Goal: Contribute content: Add original content to the website for others to see

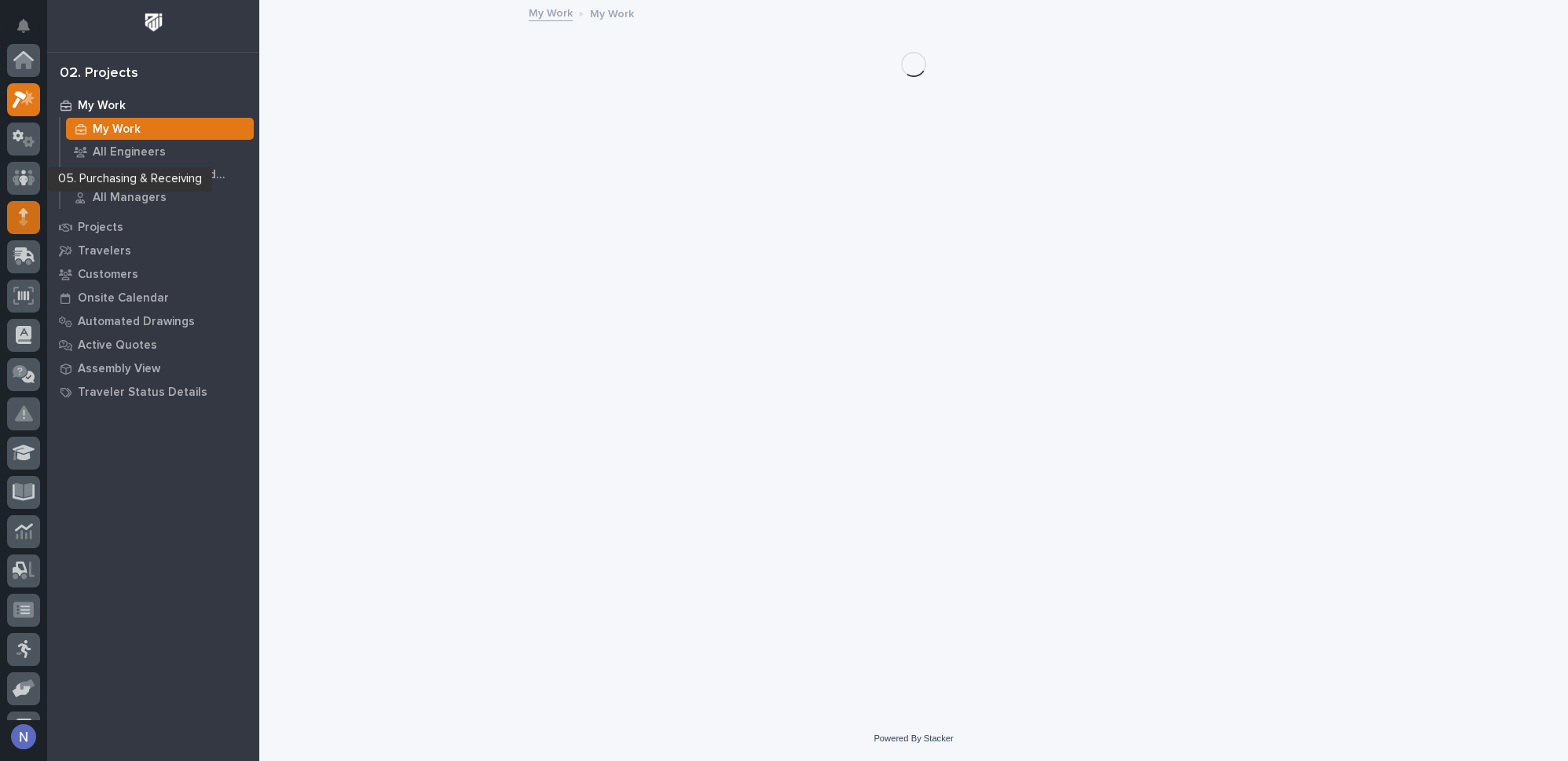
scroll to position [38, 0]
click at [26, 172] on icon at bounding box center [24, 174] width 10 height 9
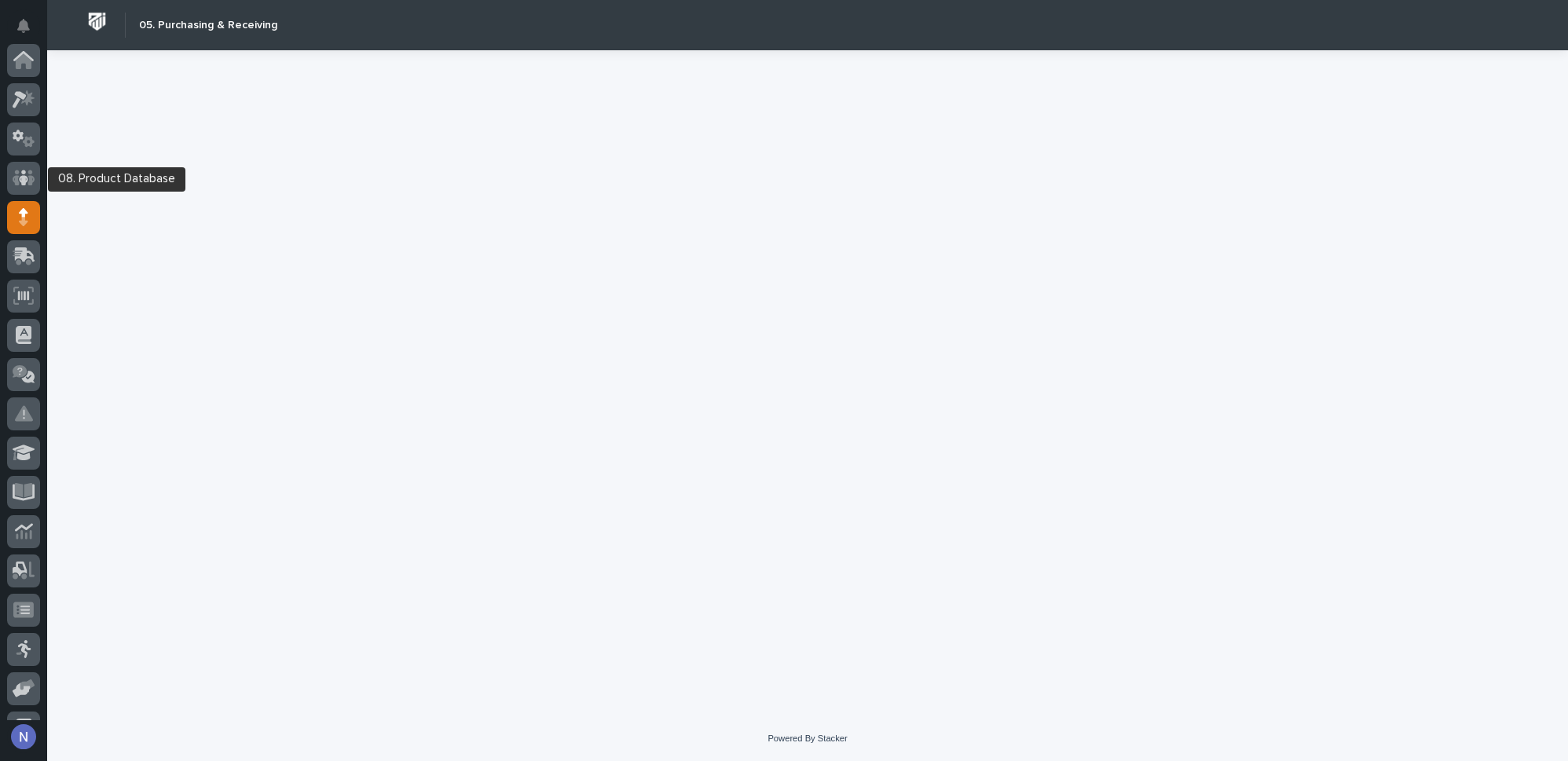
scroll to position [157, 0]
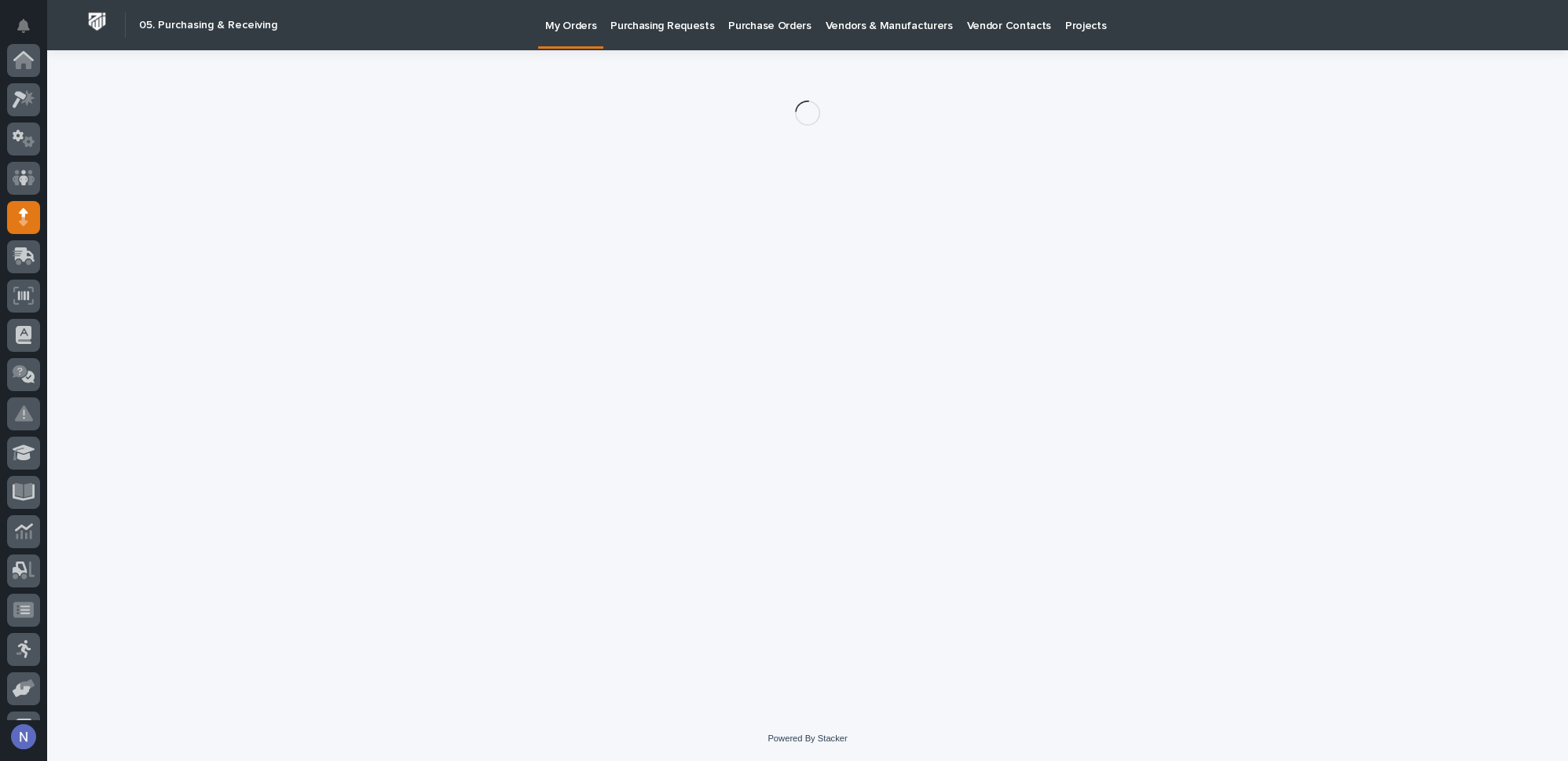
scroll to position [157, 0]
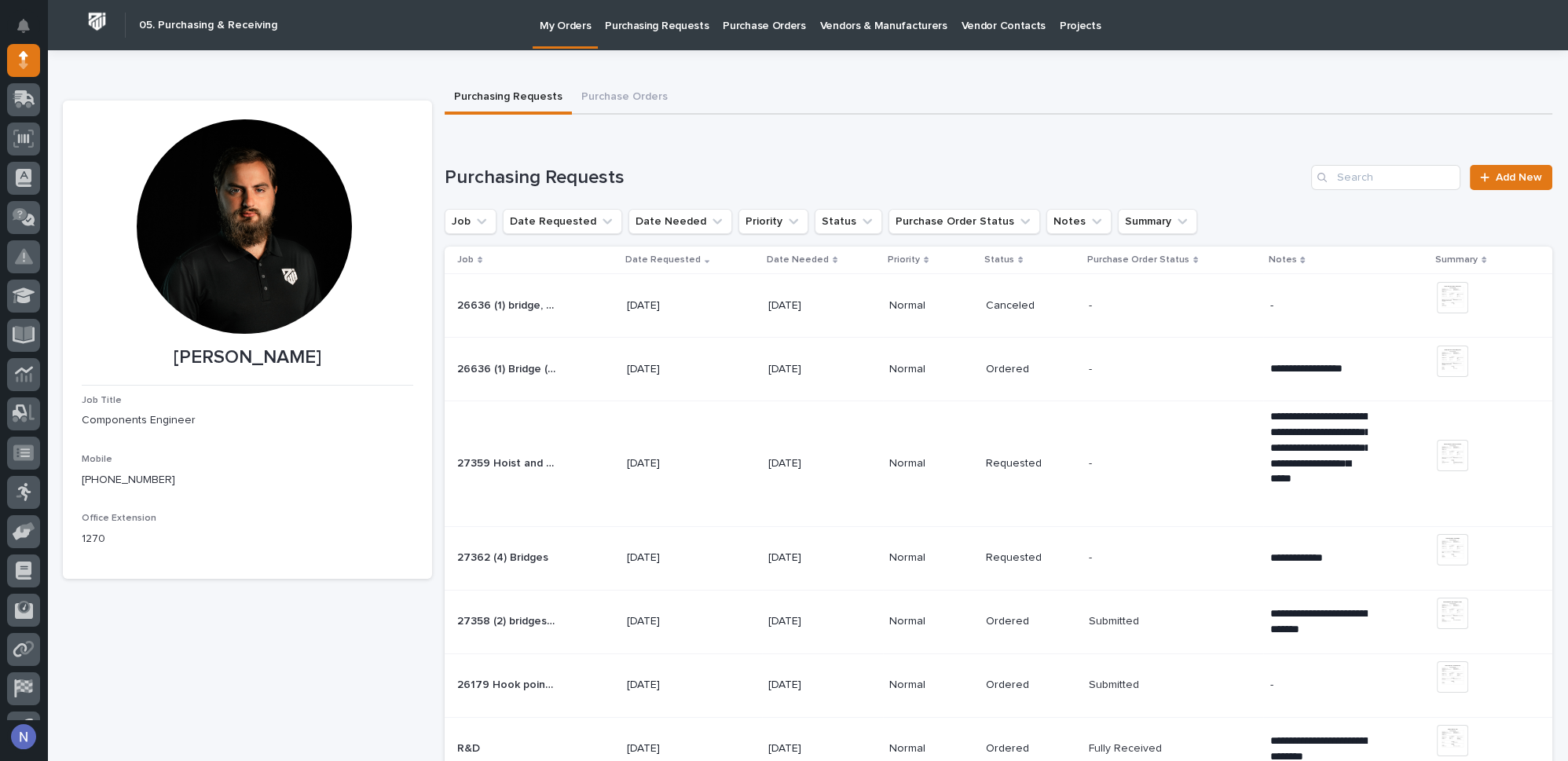
click at [1124, 309] on p at bounding box center [1138, 305] width 98 height 14
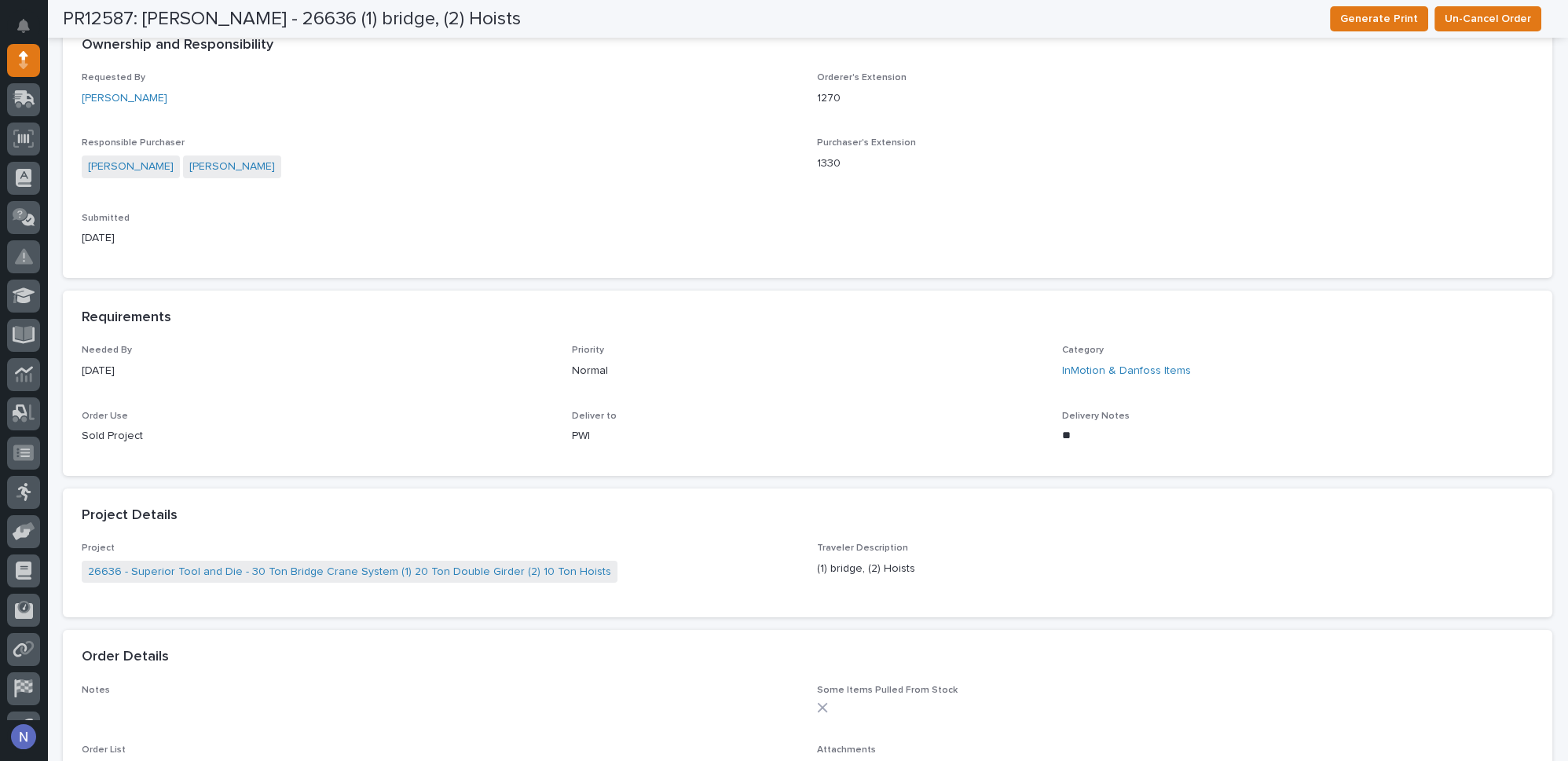
scroll to position [452, 0]
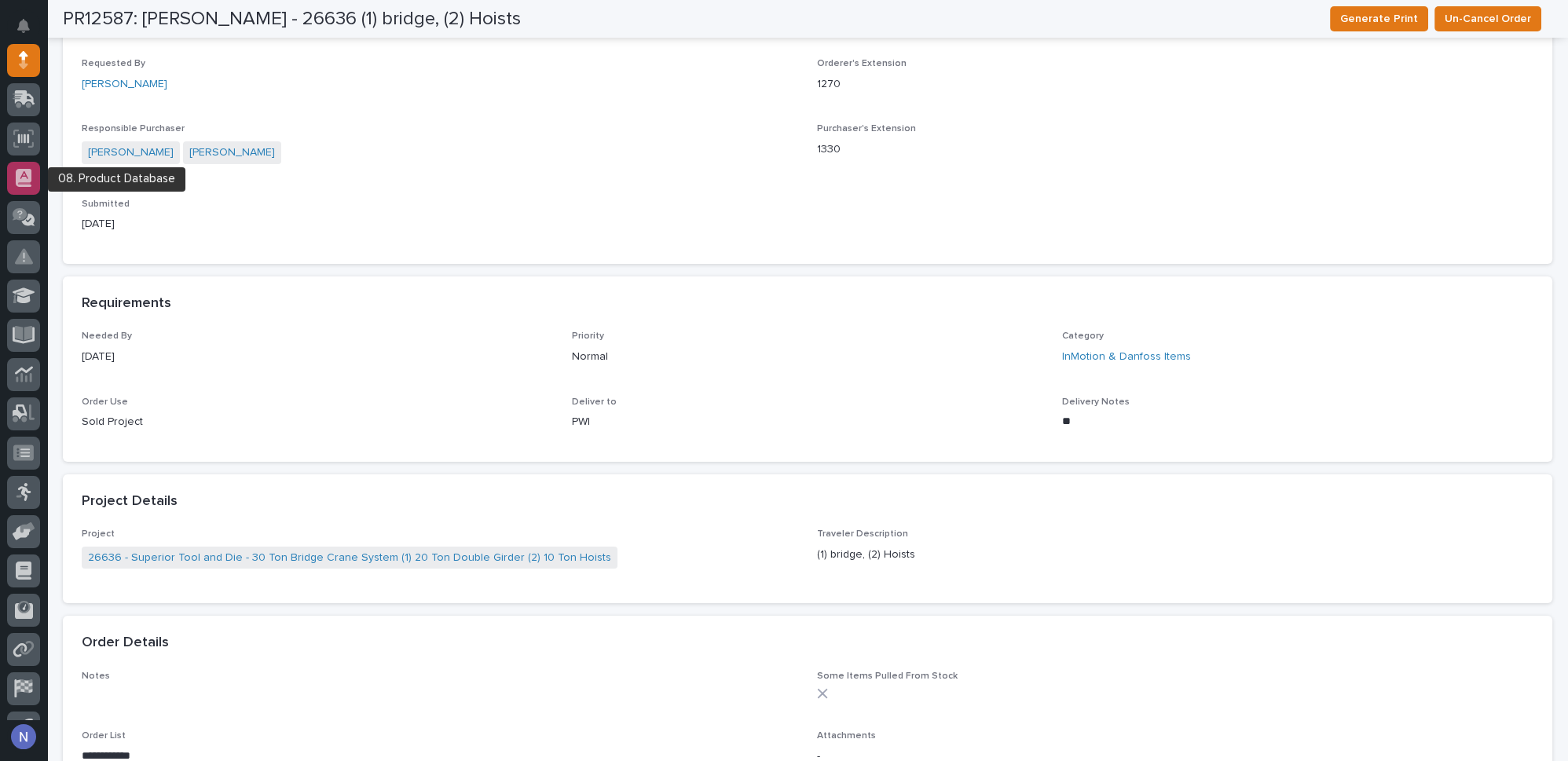
click at [26, 179] on icon at bounding box center [24, 178] width 16 height 18
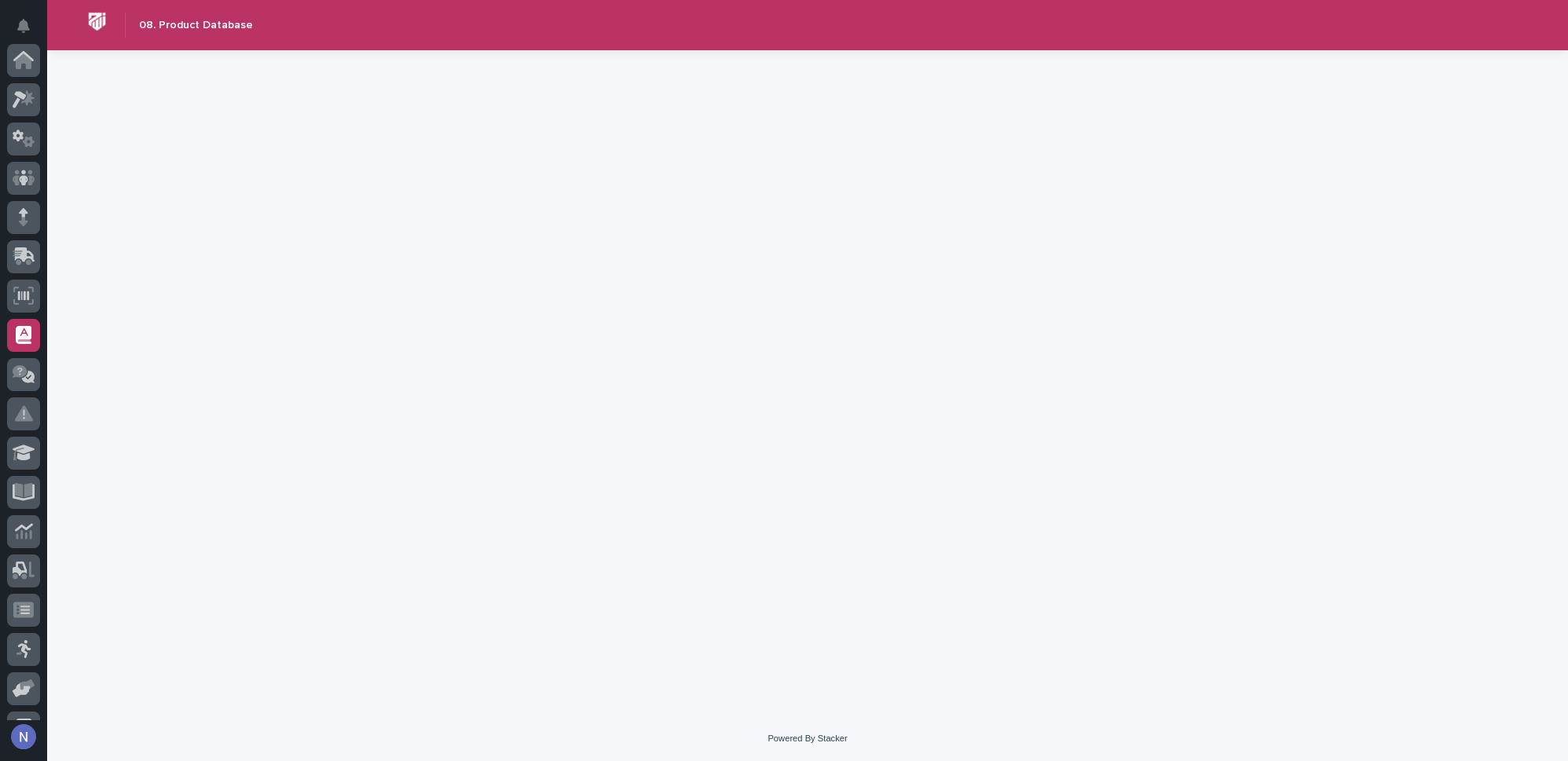
scroll to position [226, 0]
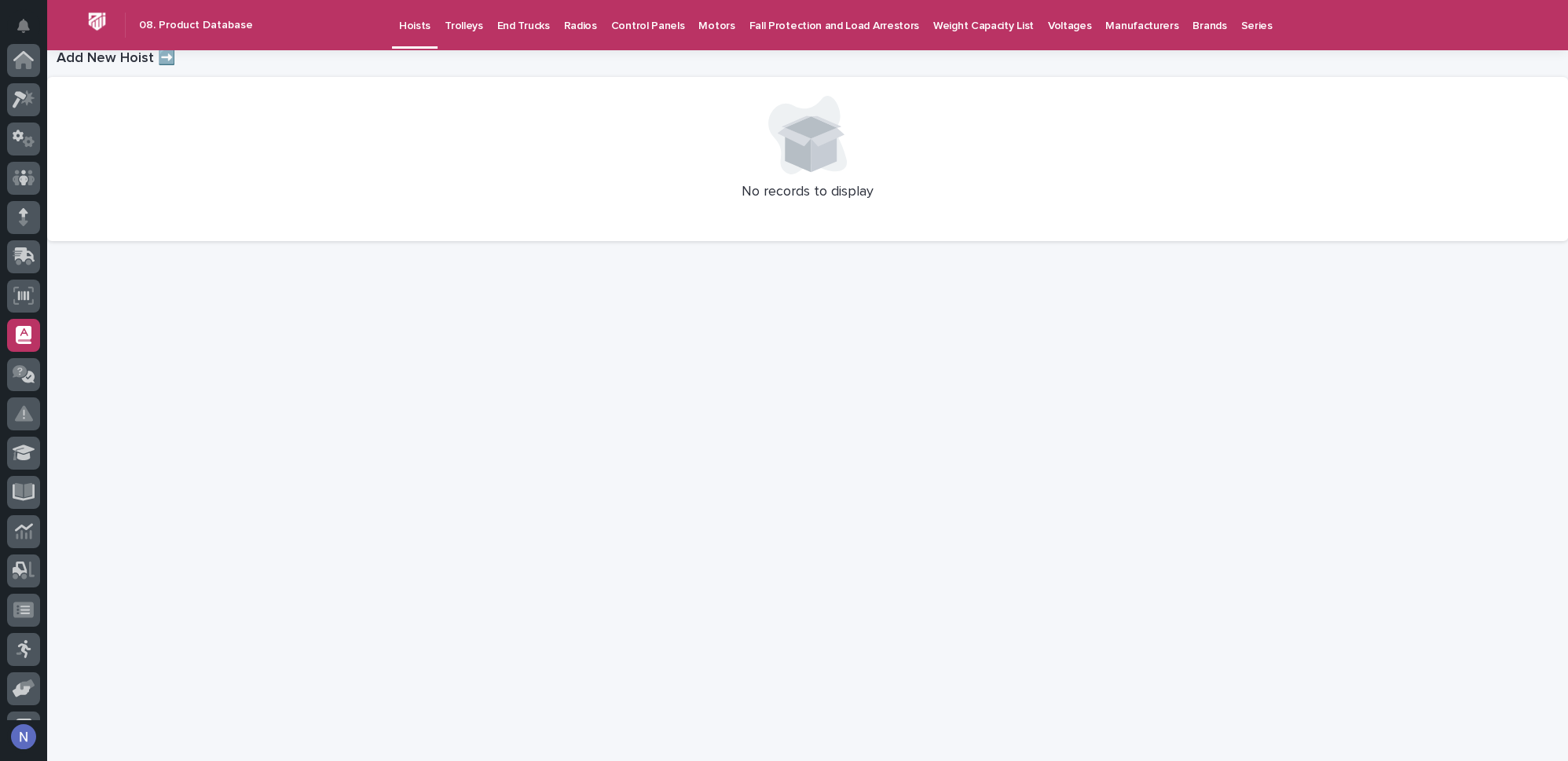
scroll to position [226, 0]
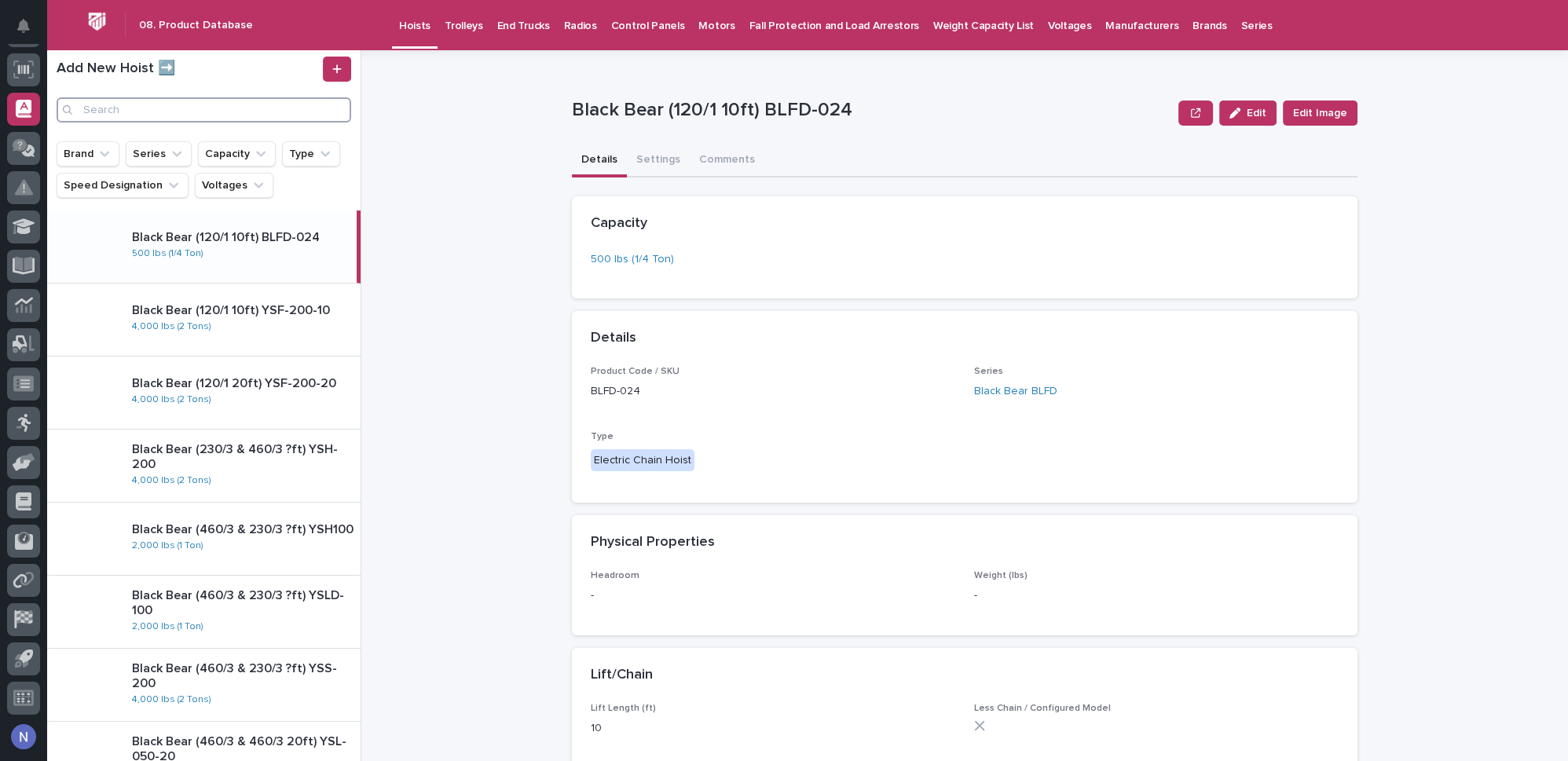
click at [166, 110] on input "Search" at bounding box center [204, 110] width 295 height 25
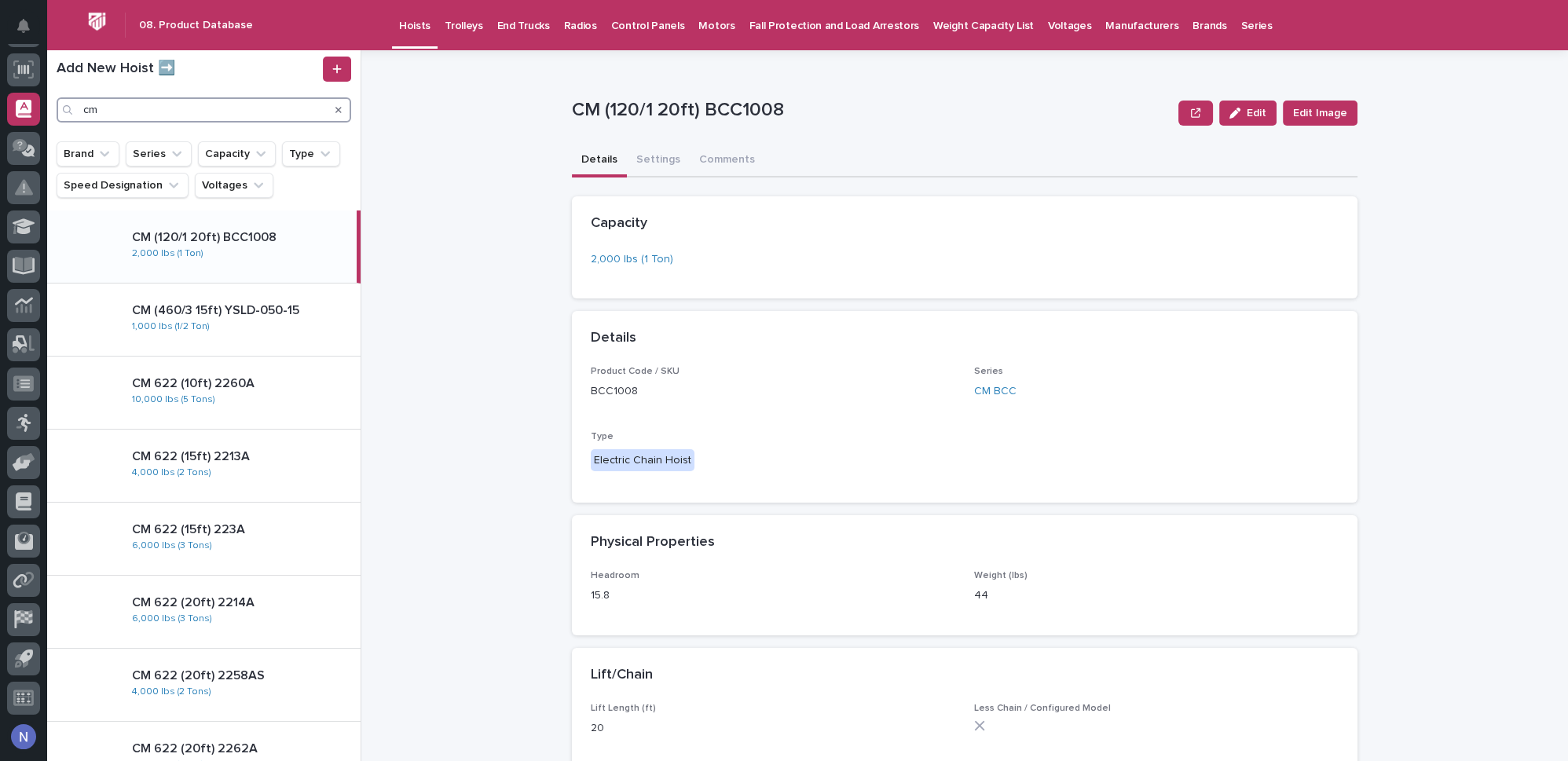
type input "cm"
click at [218, 244] on p "CM (120/1 20ft) BCC1008" at bounding box center [242, 237] width 218 height 15
click at [297, 247] on div "CM (120/1 20ft) BCC1008 2,000 lbs (1 Ton)" at bounding box center [238, 246] width 238 height 45
click at [773, 105] on p "CM (120/1 20ft) BCC1008" at bounding box center [871, 110] width 600 height 23
drag, startPoint x: 777, startPoint y: 106, endPoint x: 564, endPoint y: 112, distance: 213.1
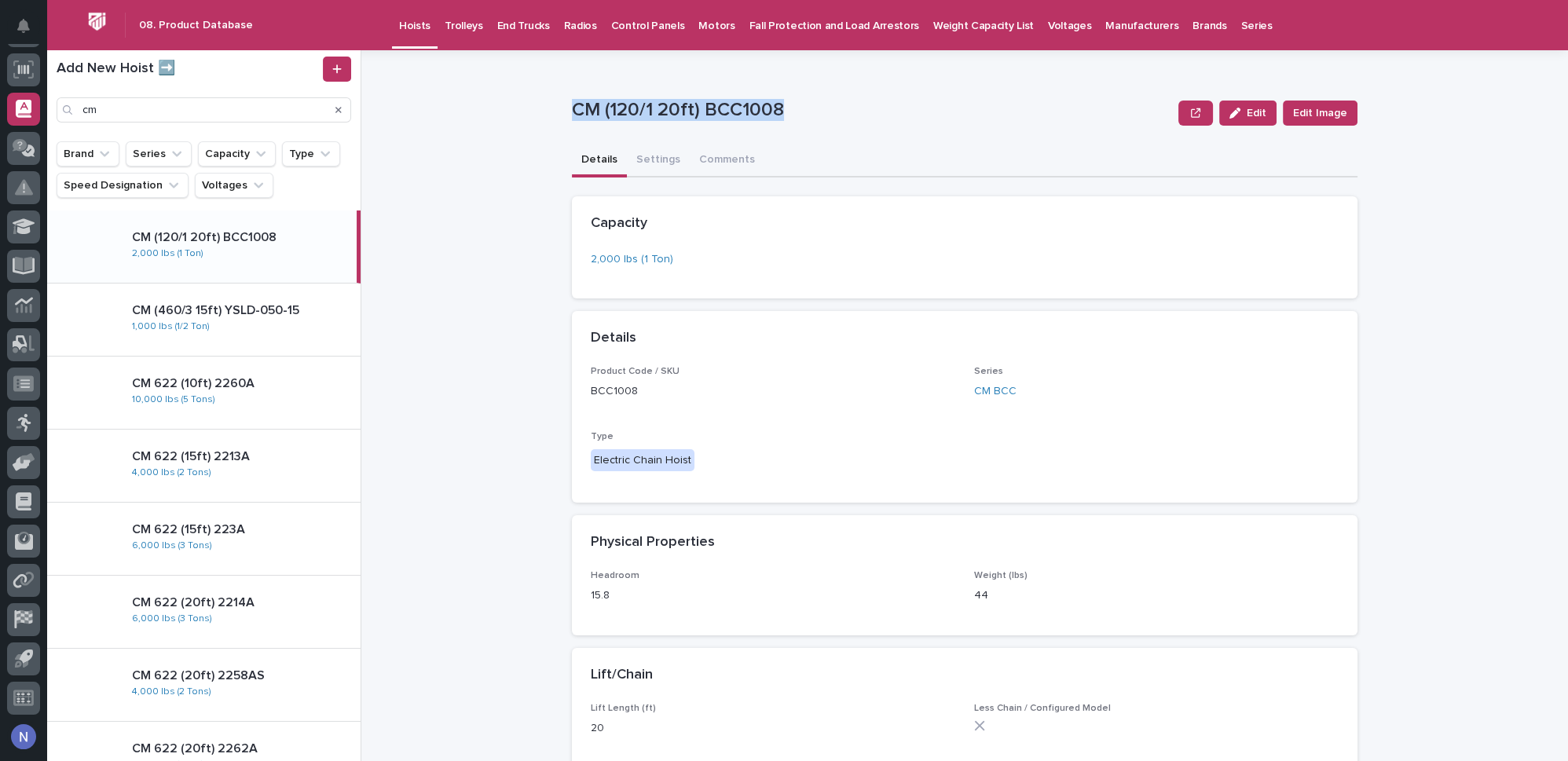
click at [572, 113] on p "CM (120/1 20ft) BCC1008" at bounding box center [871, 110] width 600 height 23
copy p "CM (120/1 20ft) BCC1008"
click at [1250, 113] on span "Edit" at bounding box center [1256, 113] width 20 height 11
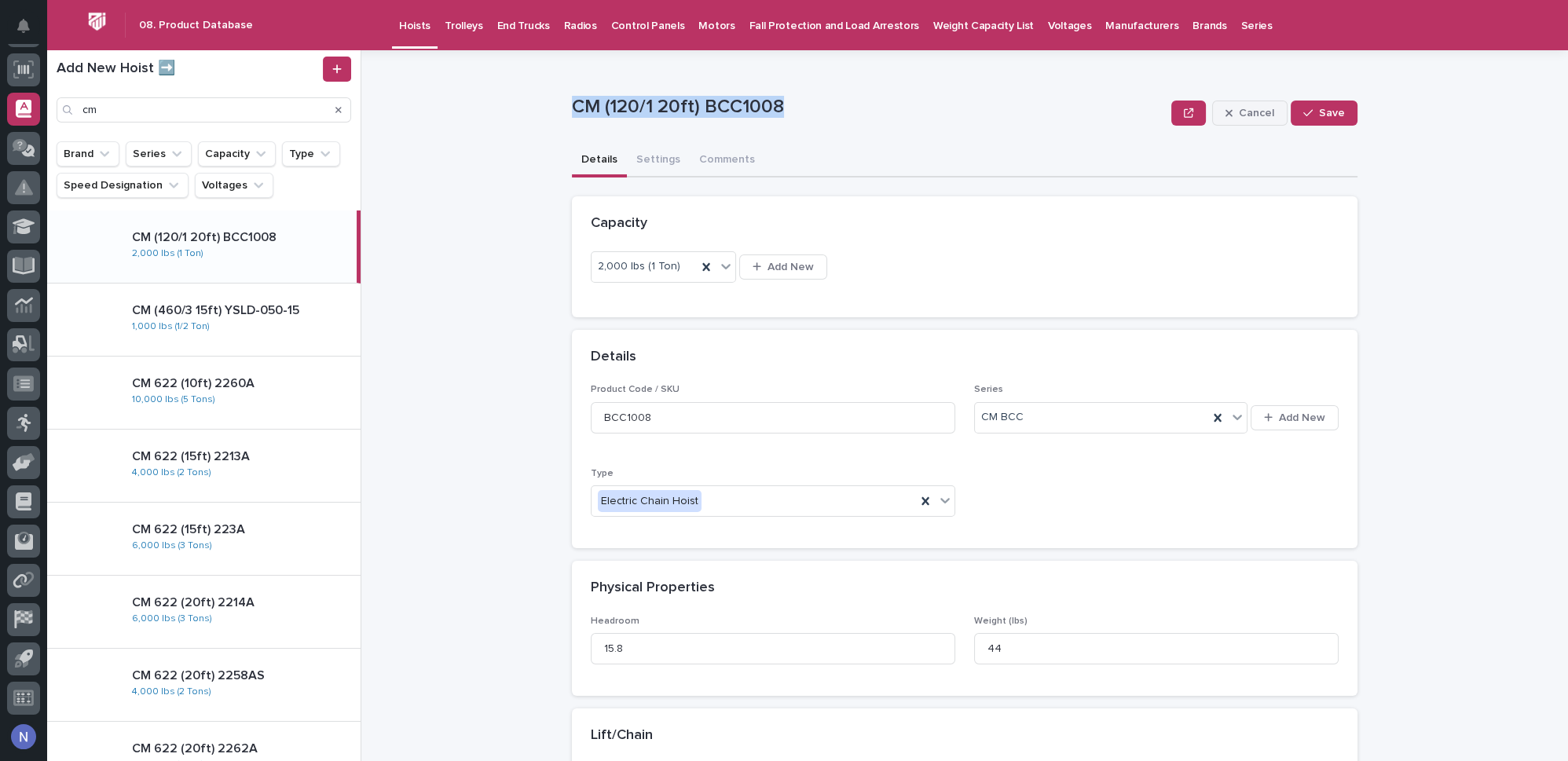
click at [1265, 111] on span "Cancel" at bounding box center [1256, 113] width 35 height 11
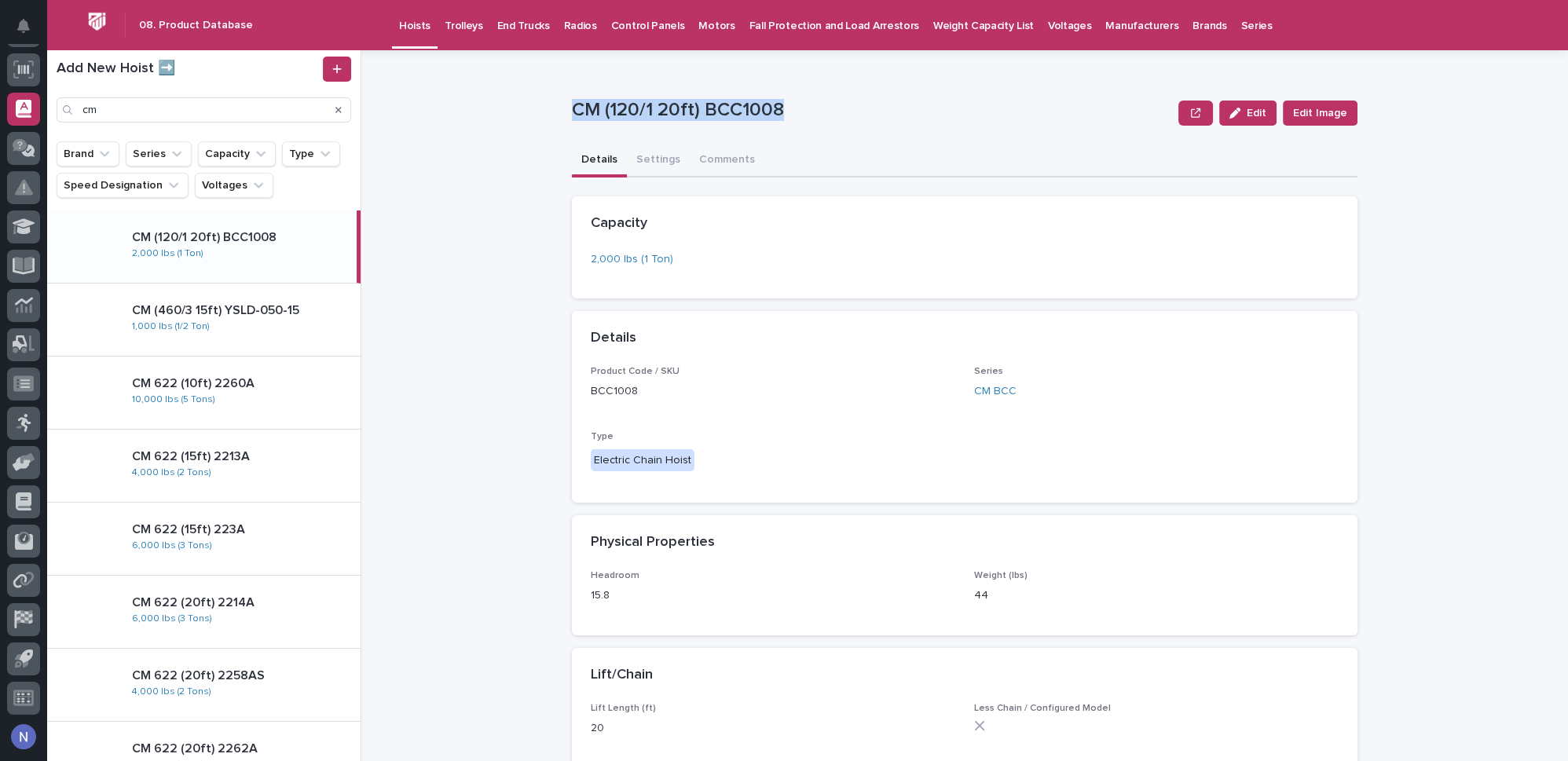
click at [1048, 21] on p "Voltages" at bounding box center [1070, 16] width 44 height 33
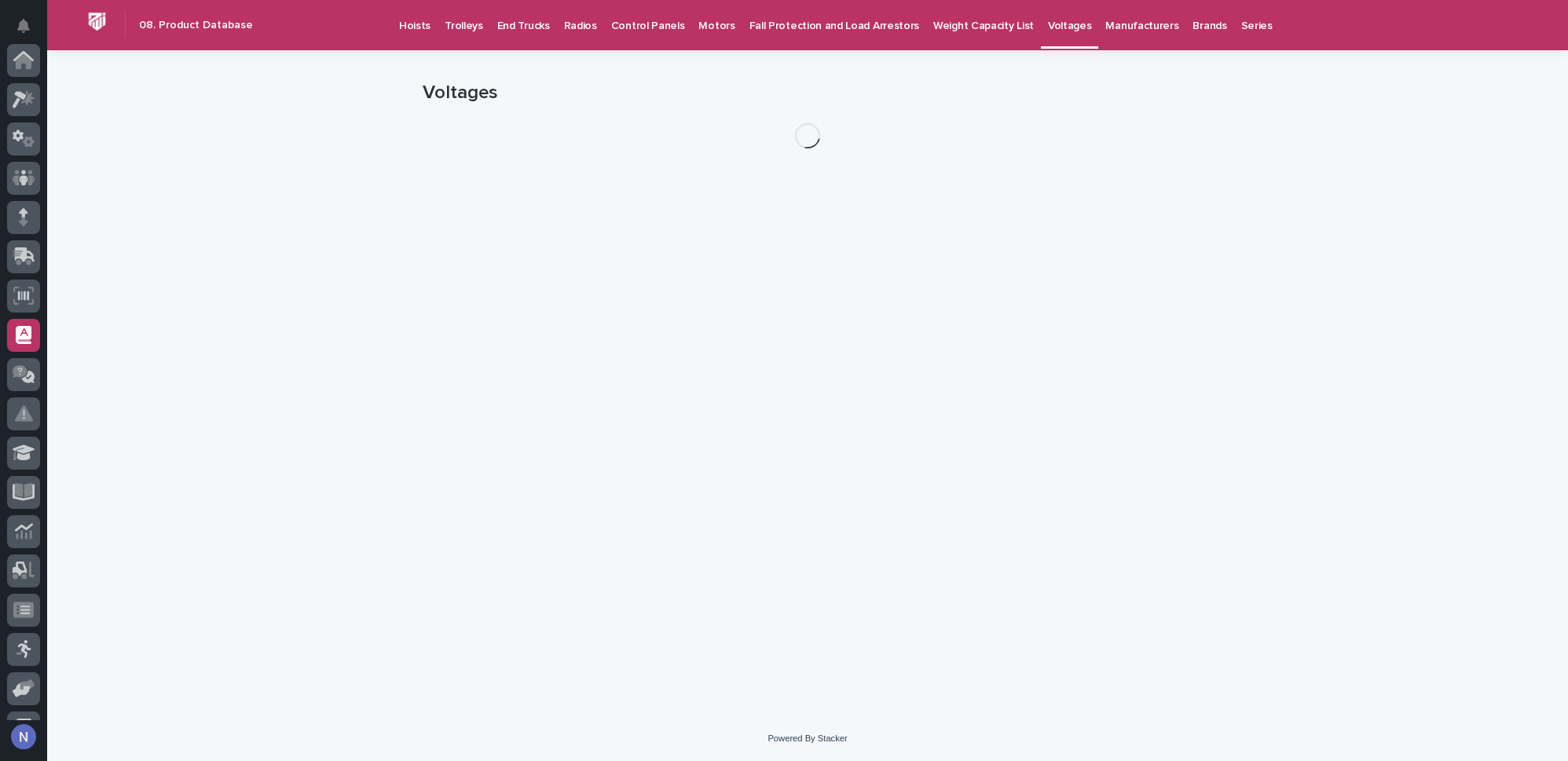
scroll to position [226, 0]
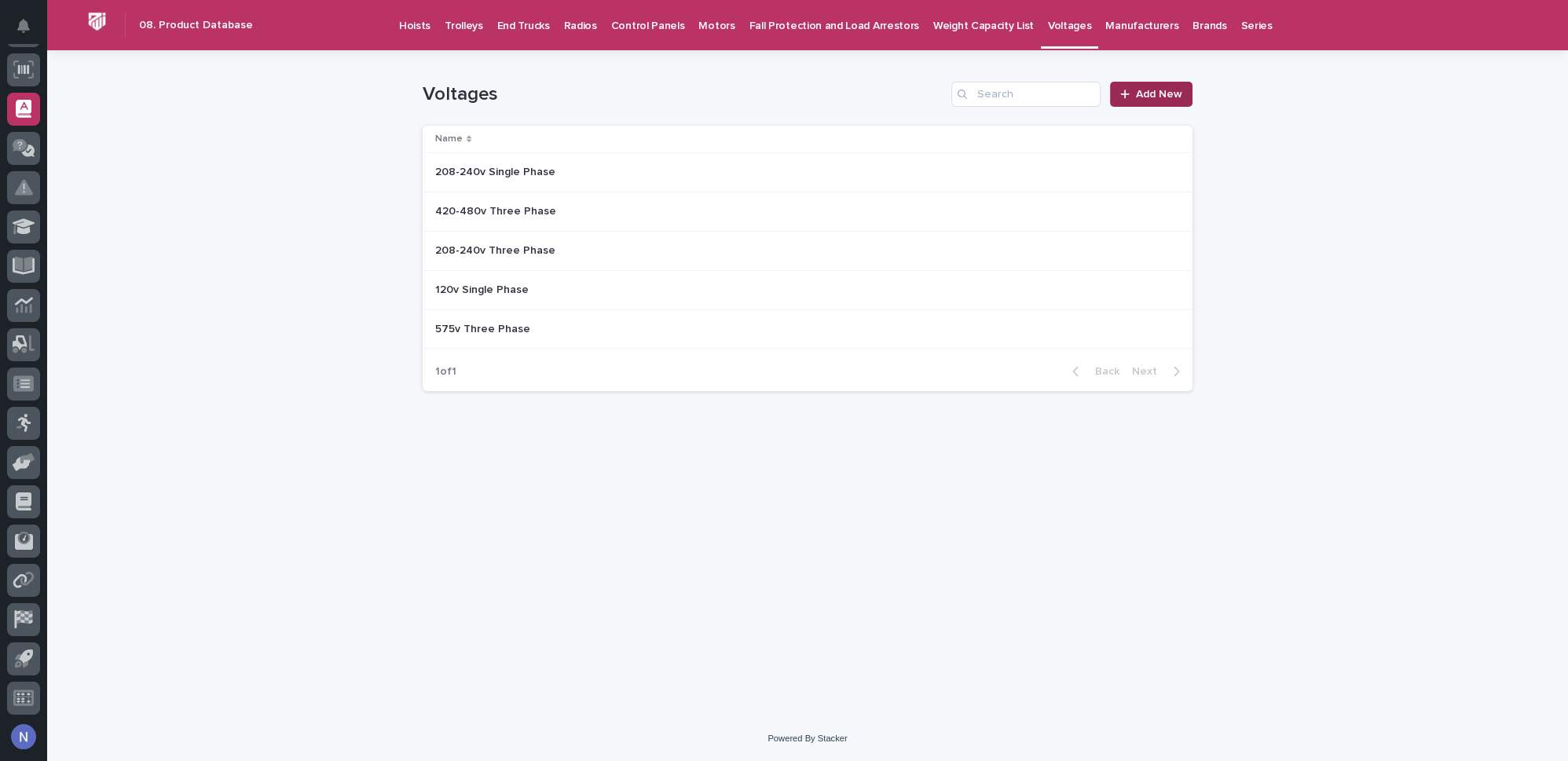
click at [1166, 96] on span "Add New" at bounding box center [1159, 94] width 46 height 11
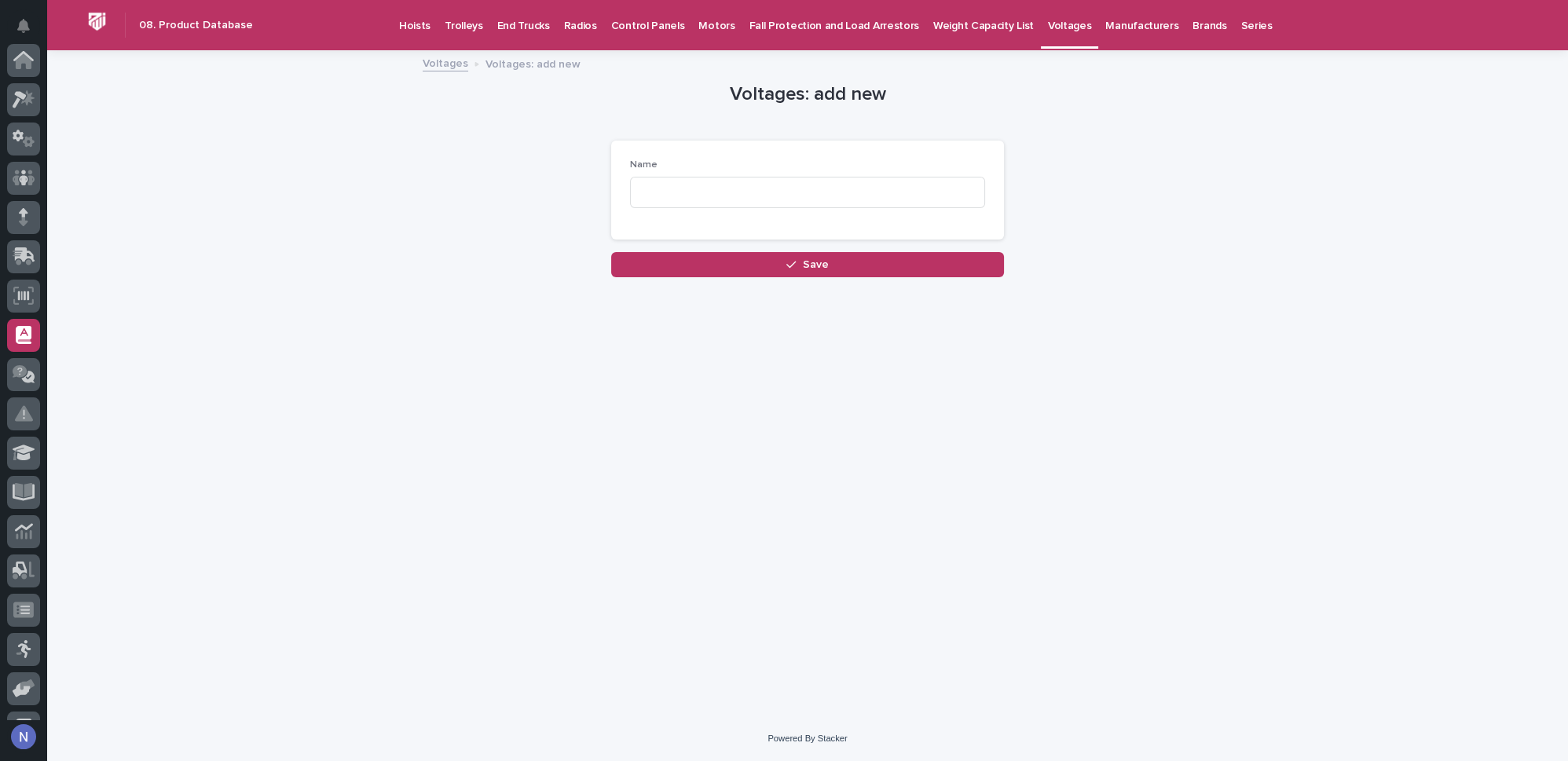
scroll to position [226, 0]
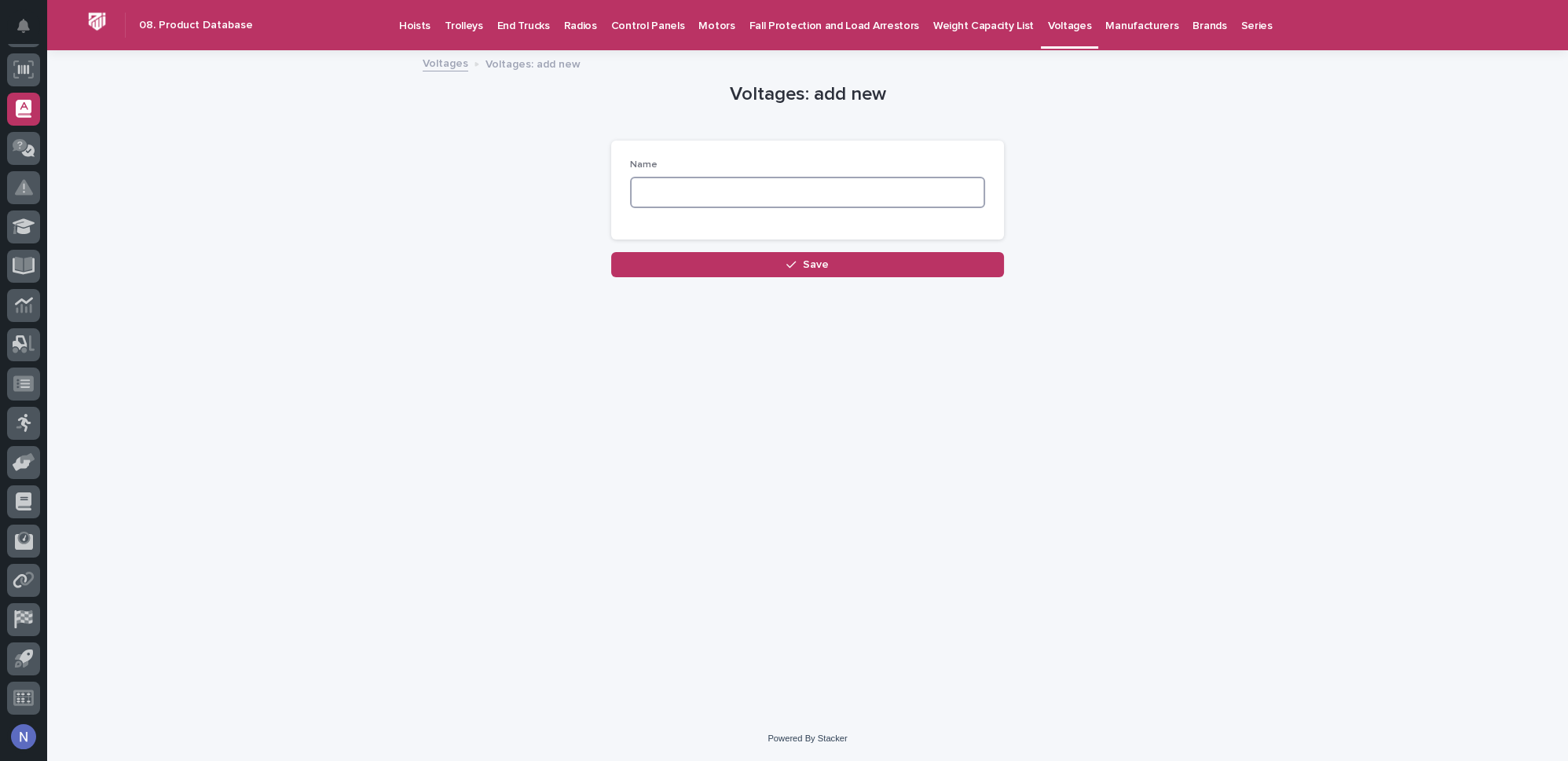
click at [835, 185] on input at bounding box center [807, 192] width 355 height 31
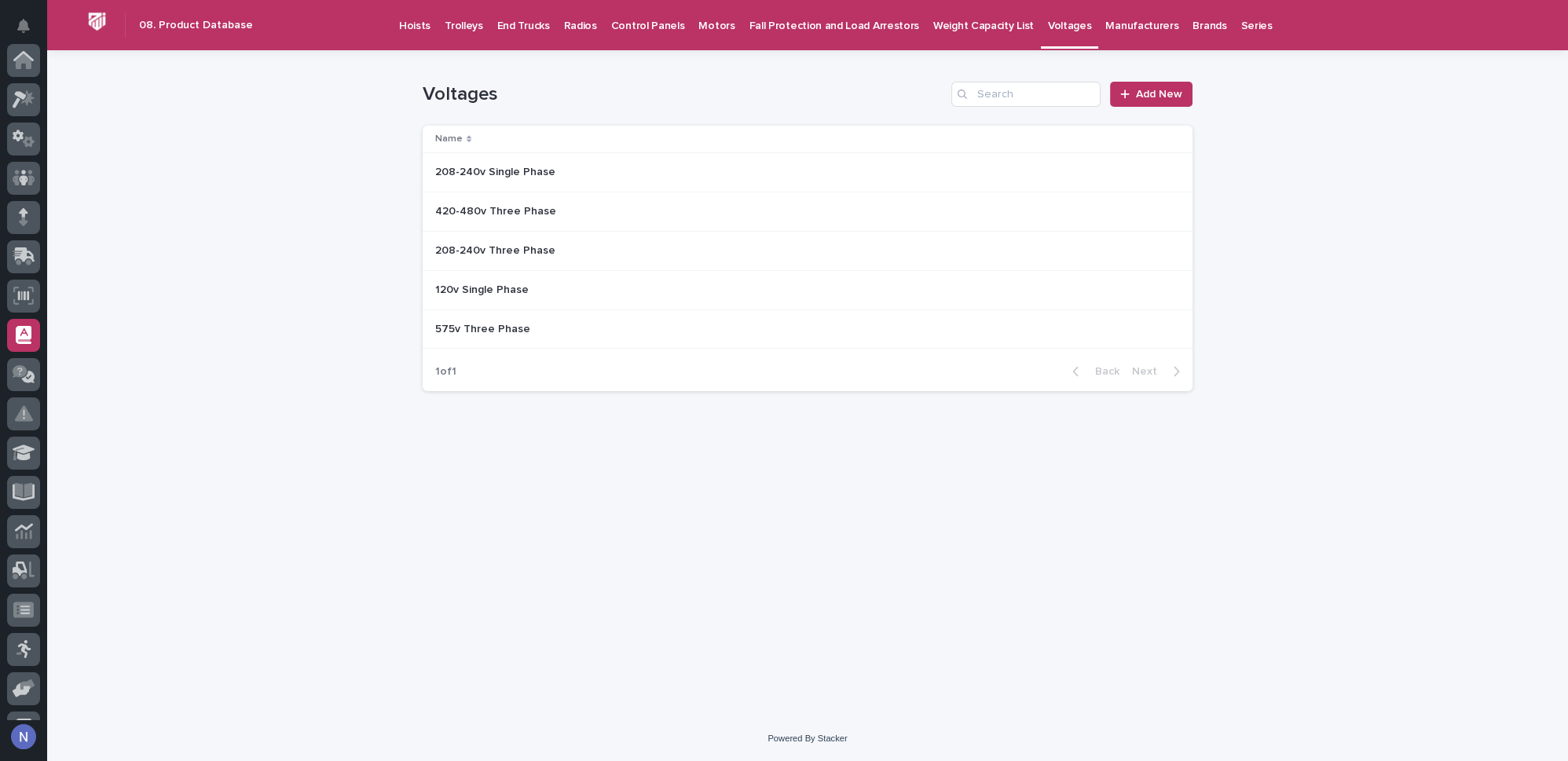
scroll to position [226, 0]
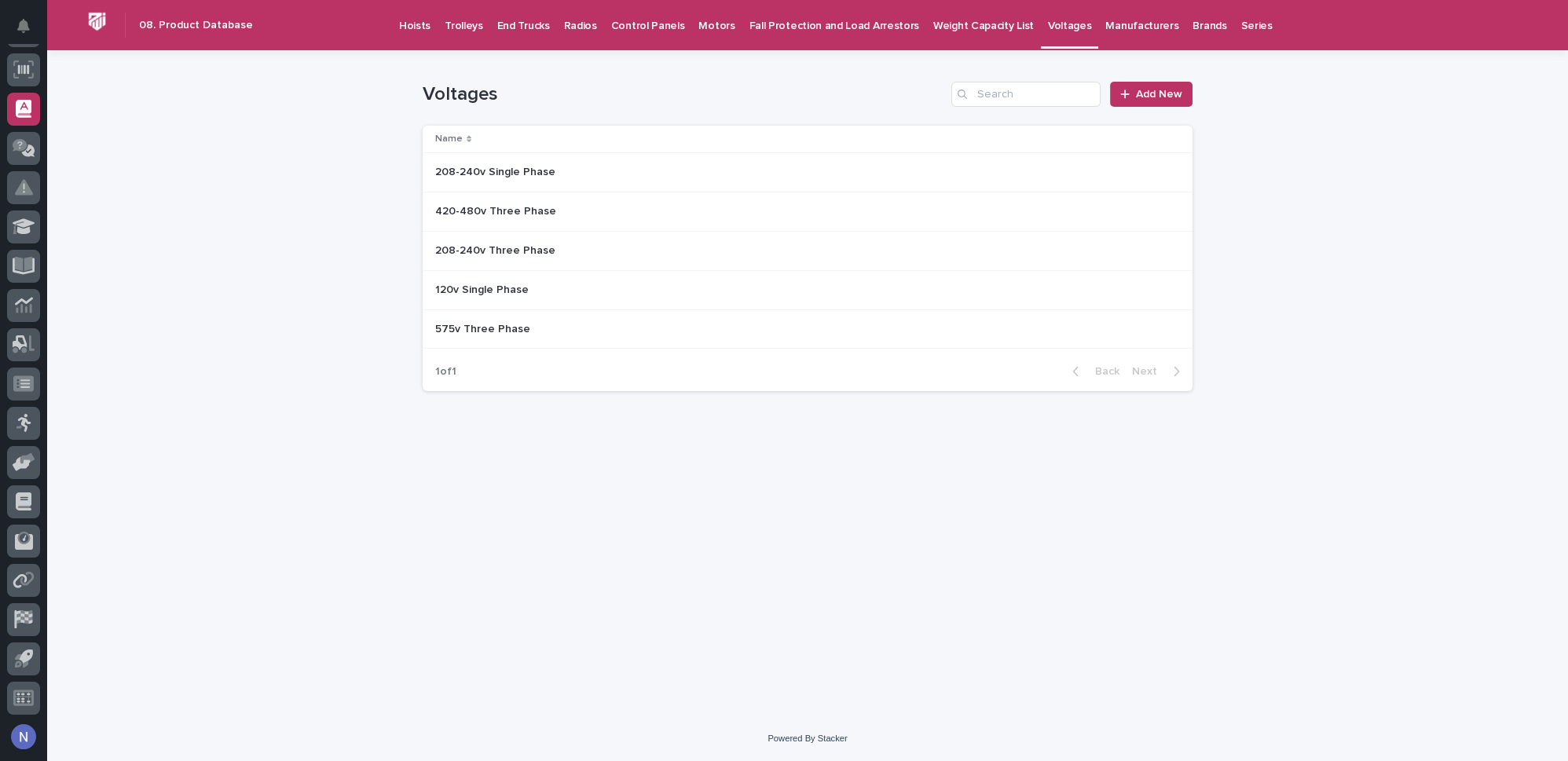
click at [534, 169] on p "208-240v Single Phase" at bounding box center [497, 171] width 124 height 17
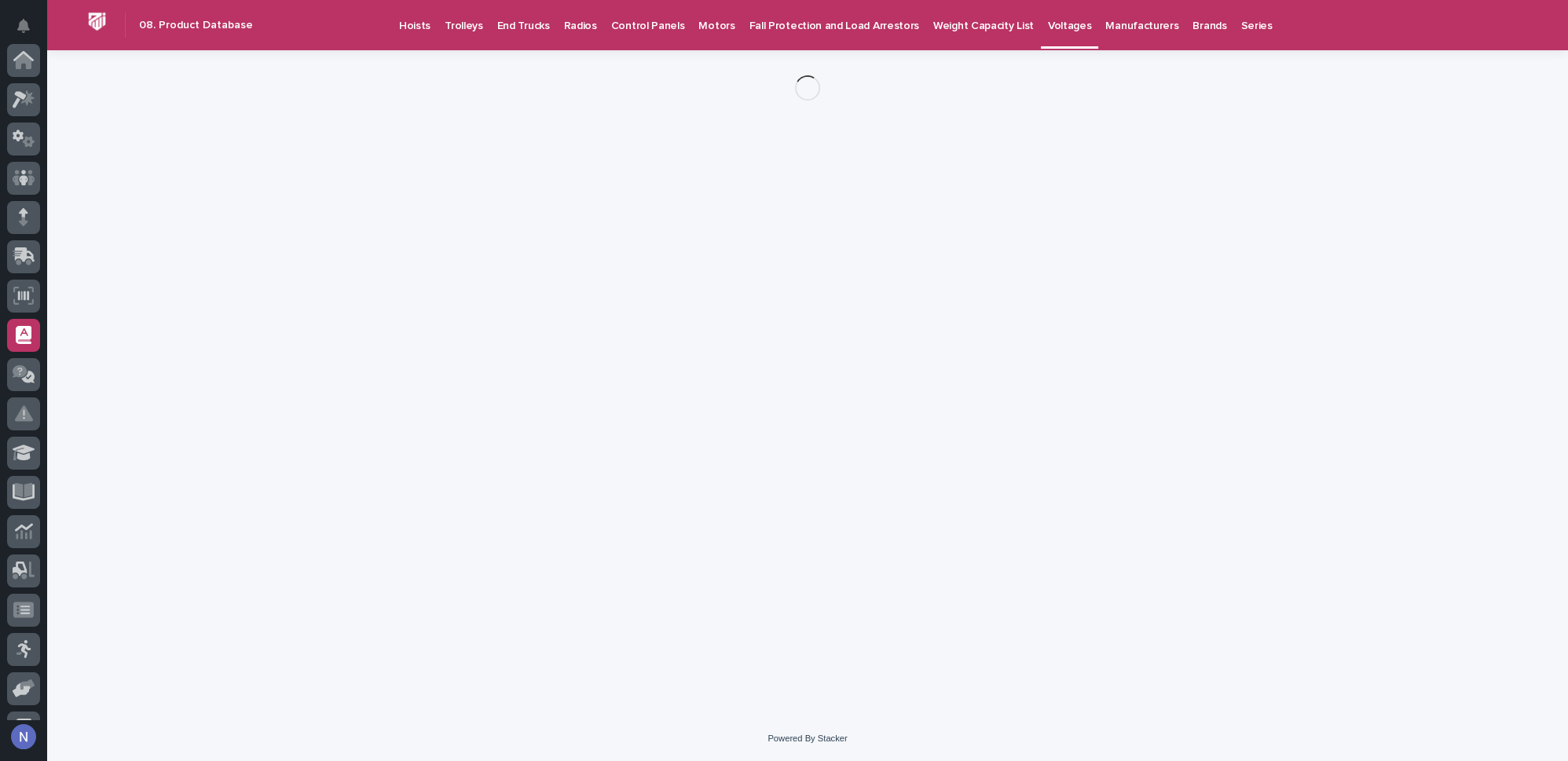
scroll to position [226, 0]
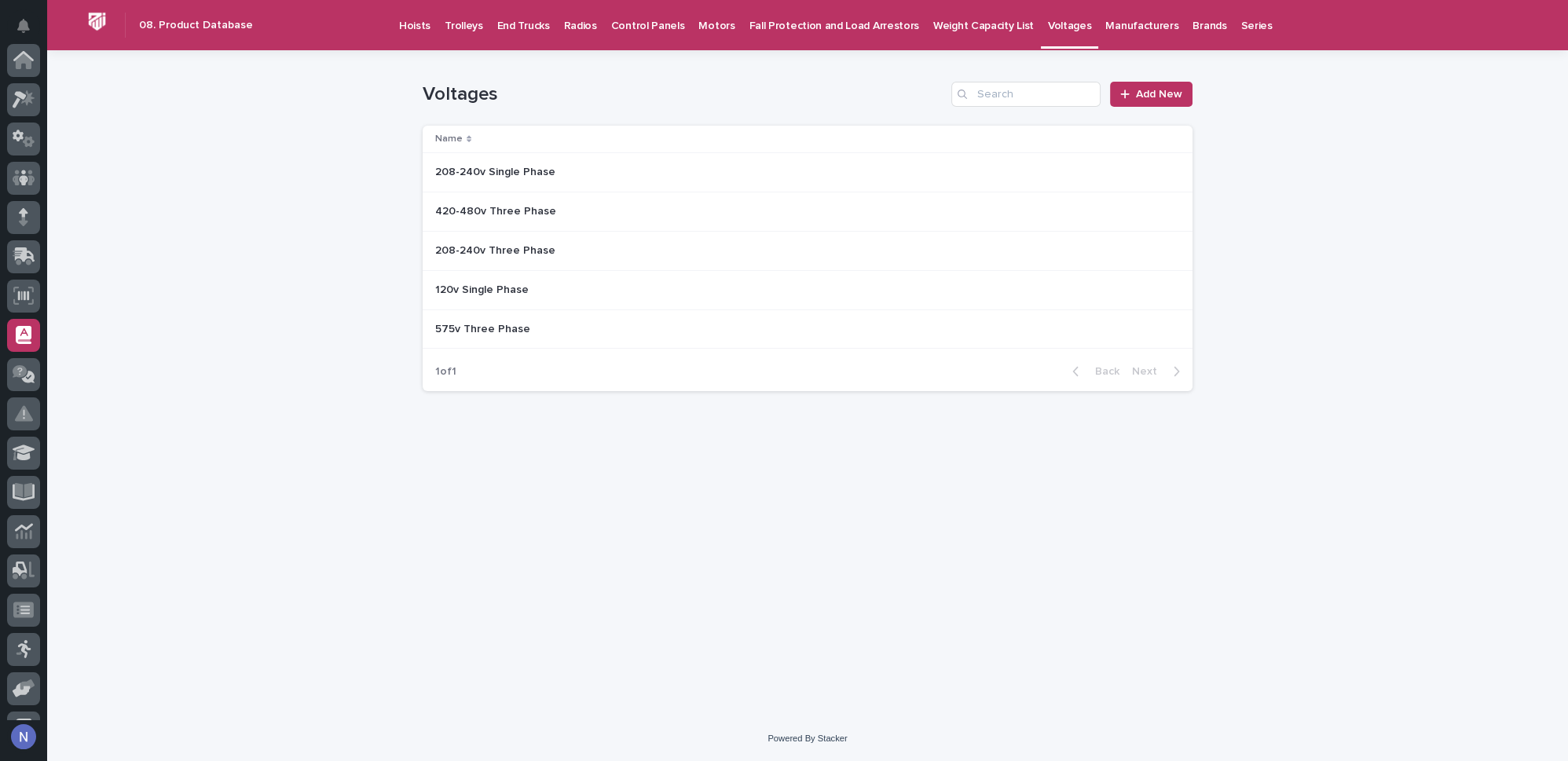
scroll to position [226, 0]
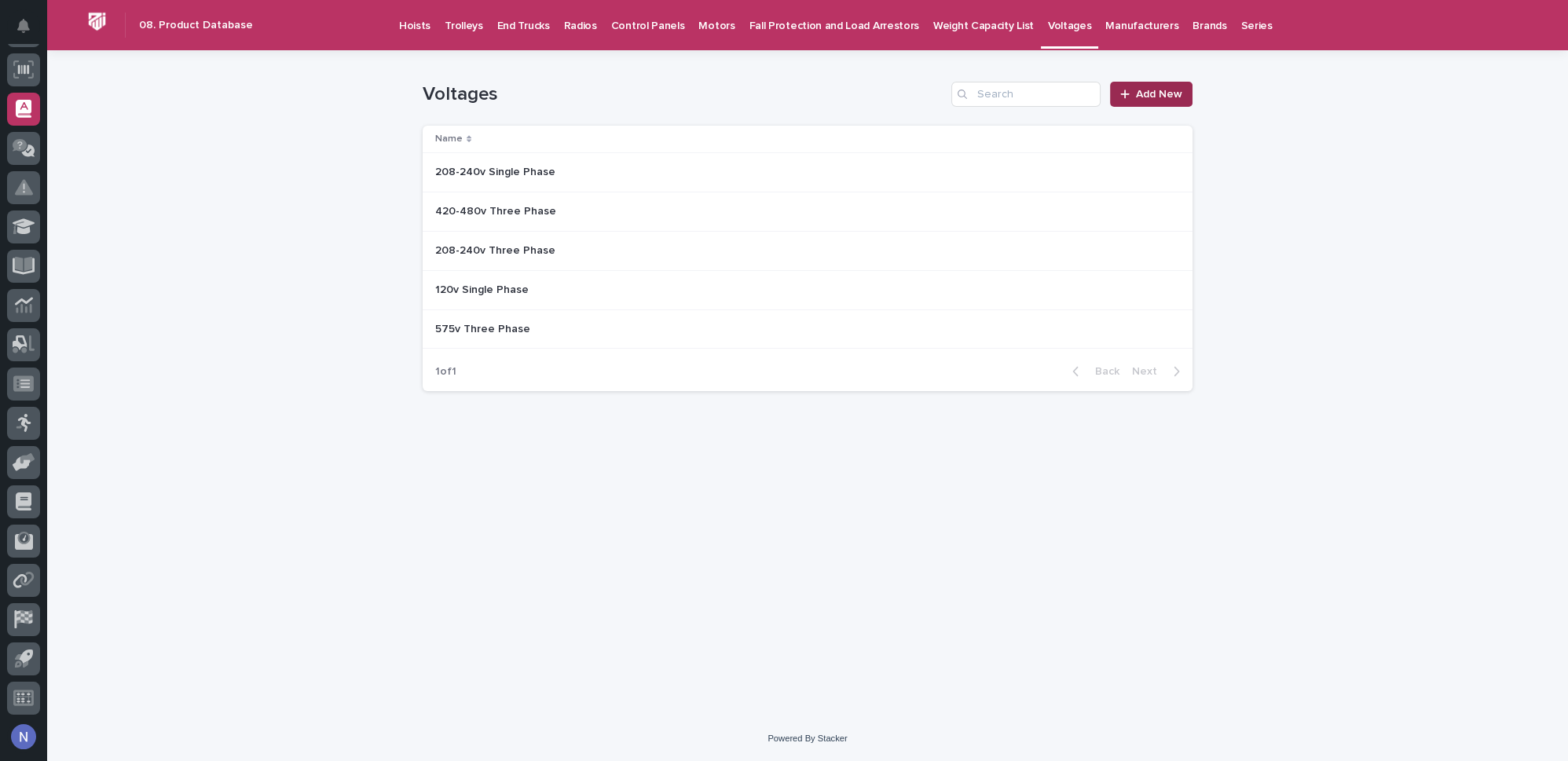
click at [1180, 95] on span "Add New" at bounding box center [1159, 94] width 46 height 11
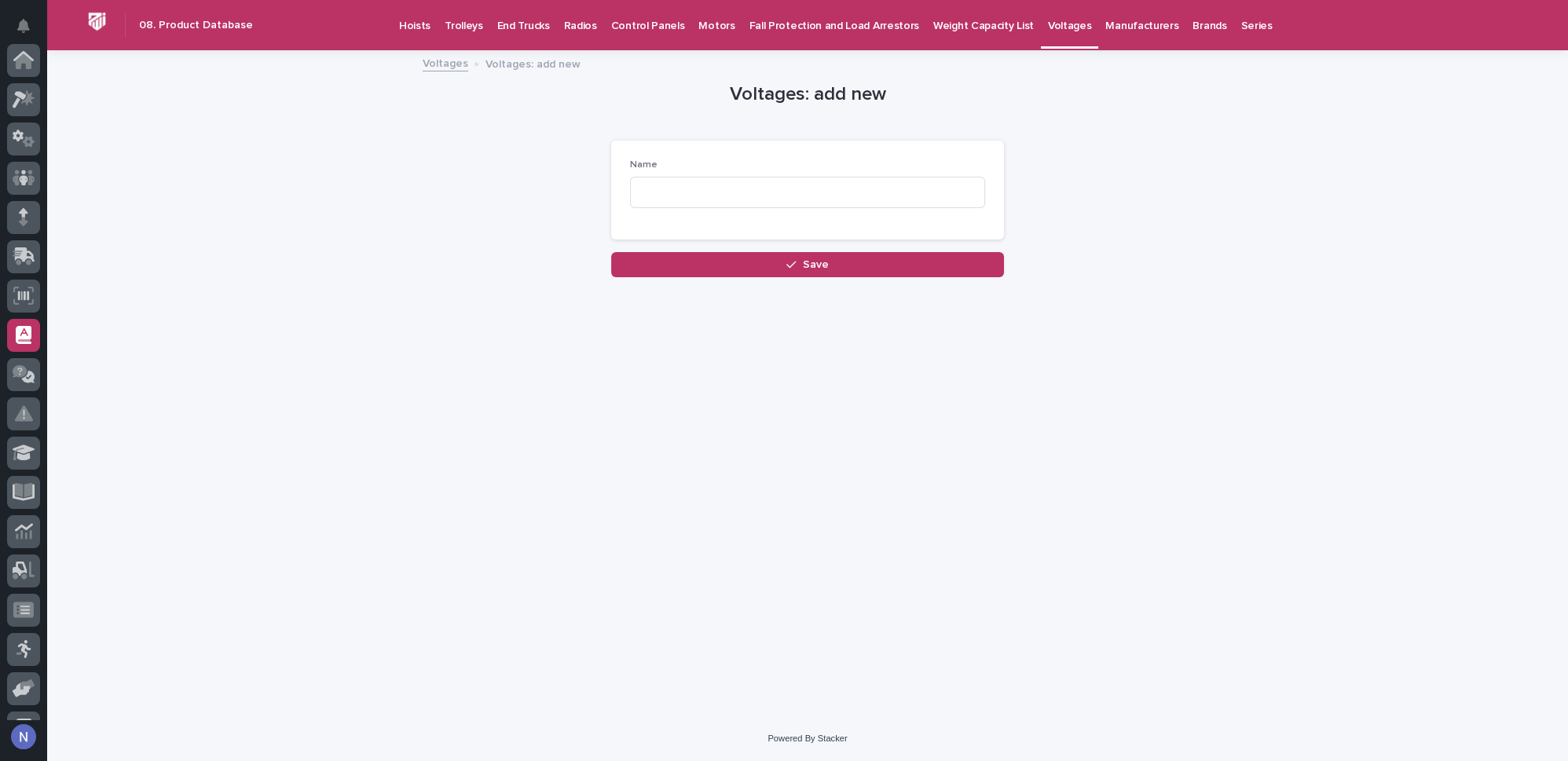
scroll to position [226, 0]
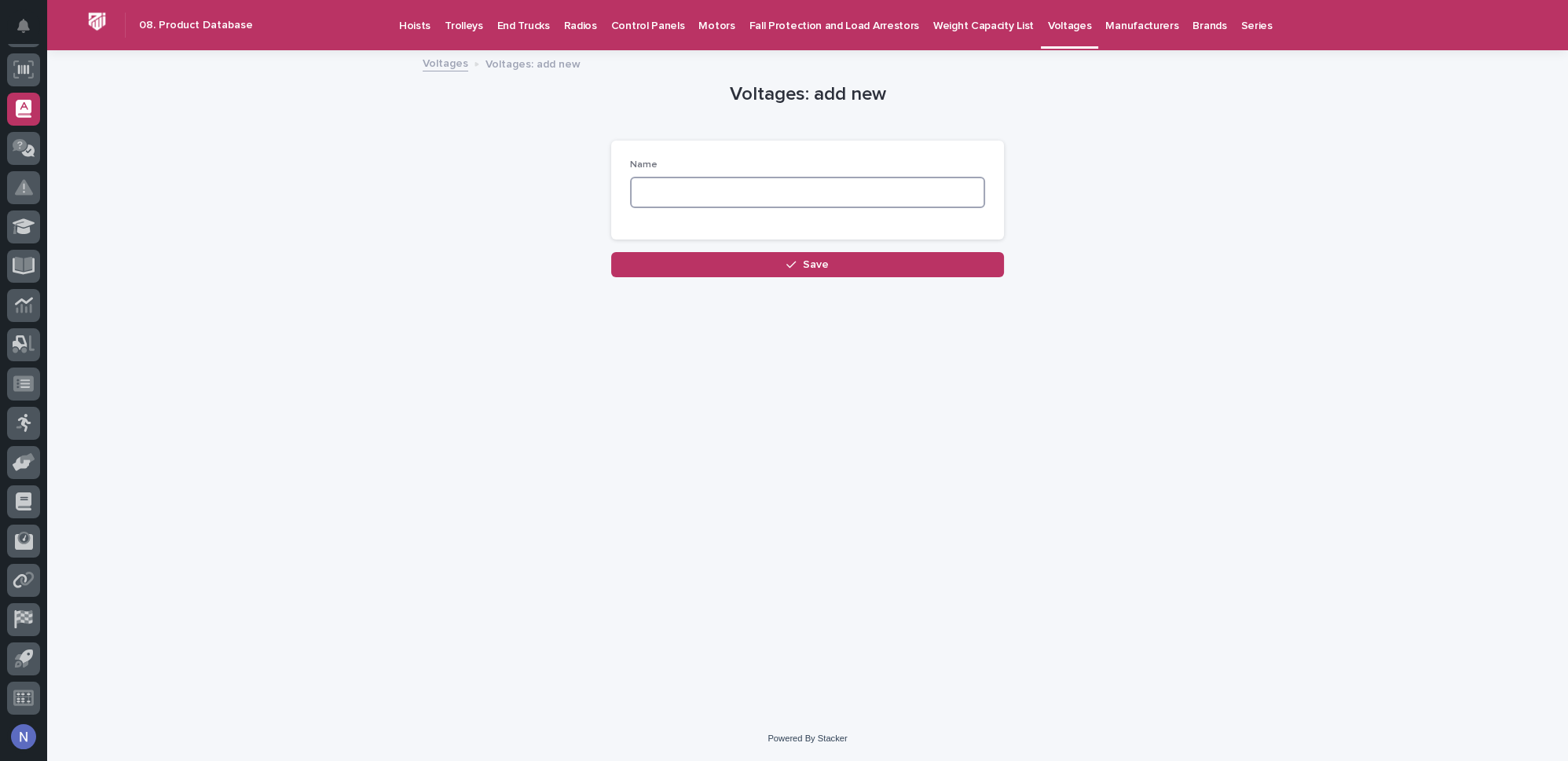
click at [954, 181] on input at bounding box center [807, 192] width 355 height 31
type input "18V DC"
click at [891, 261] on button "Save" at bounding box center [808, 265] width 393 height 25
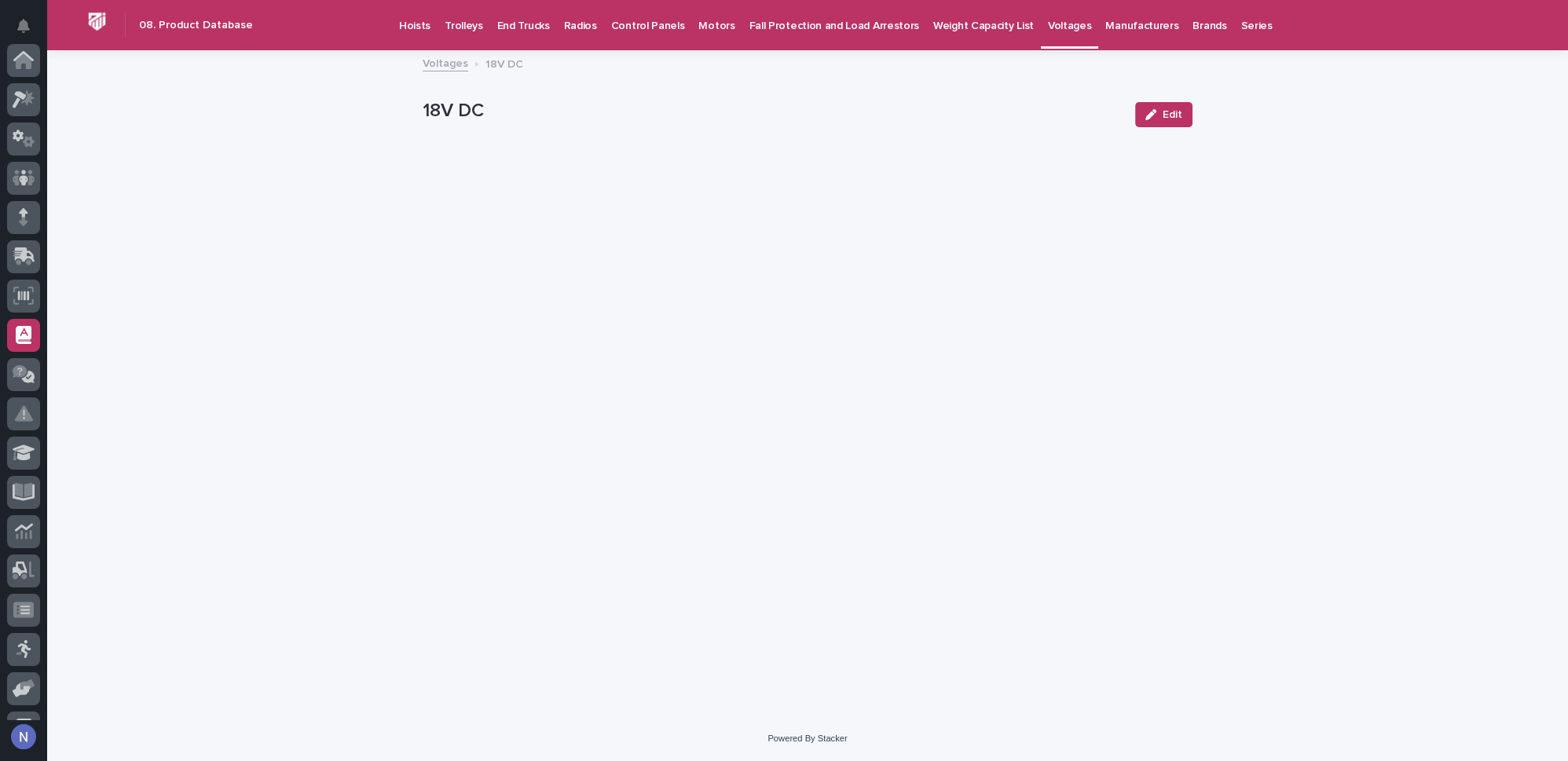
scroll to position [226, 0]
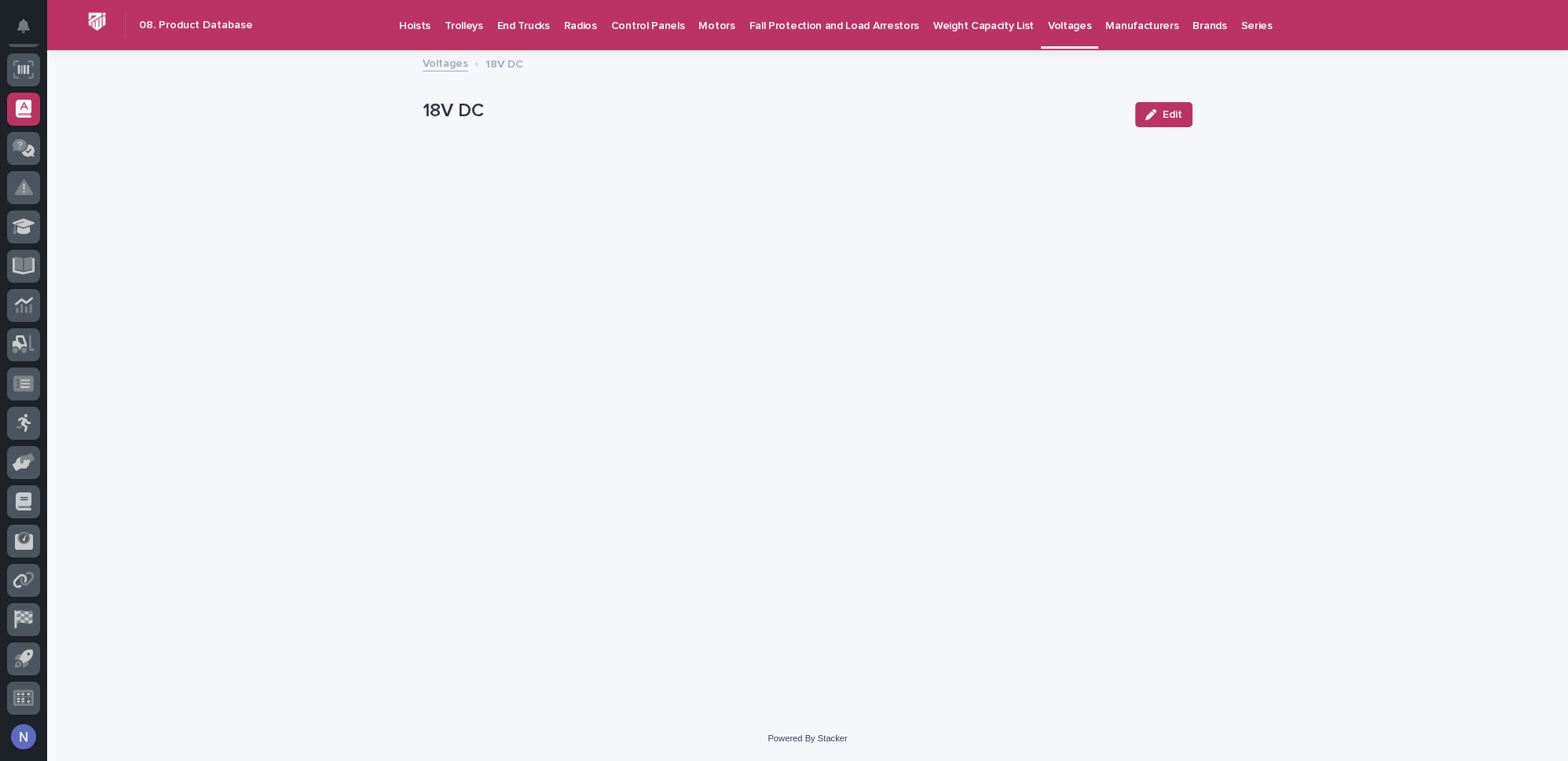
click at [411, 26] on p "Hoists" at bounding box center [415, 16] width 31 height 33
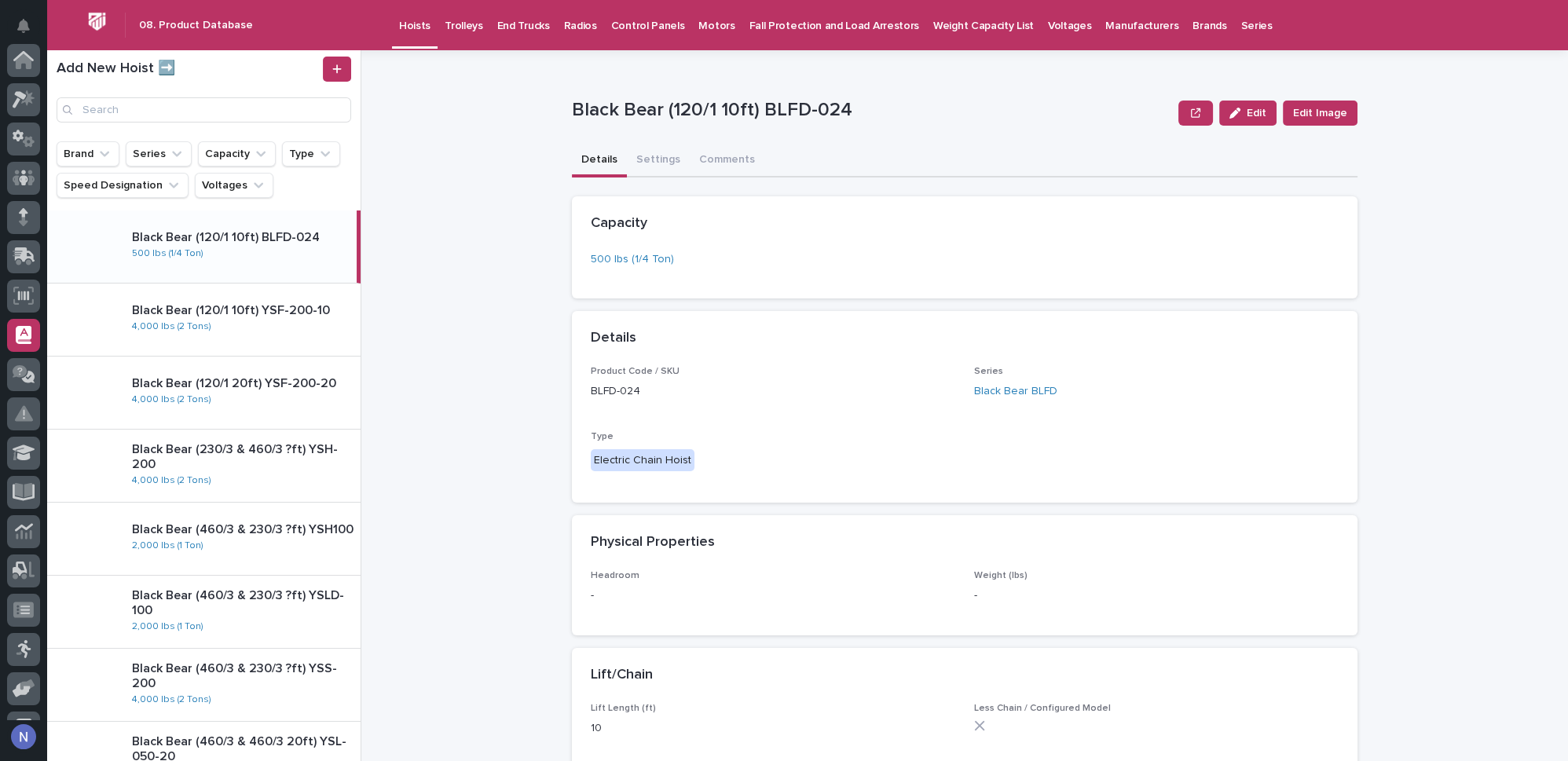
scroll to position [226, 0]
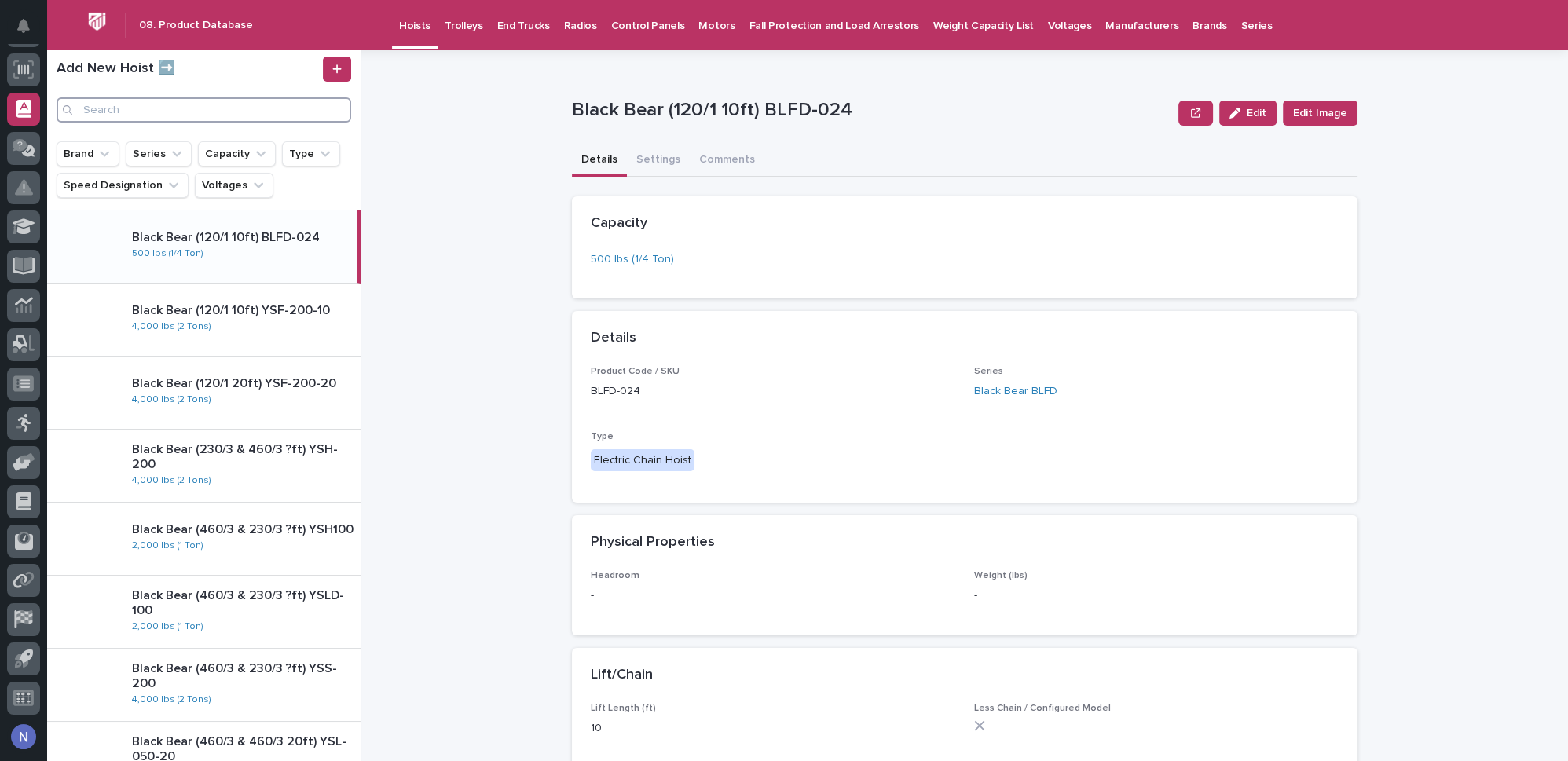
click at [195, 112] on input "Search" at bounding box center [204, 110] width 295 height 25
type input "m"
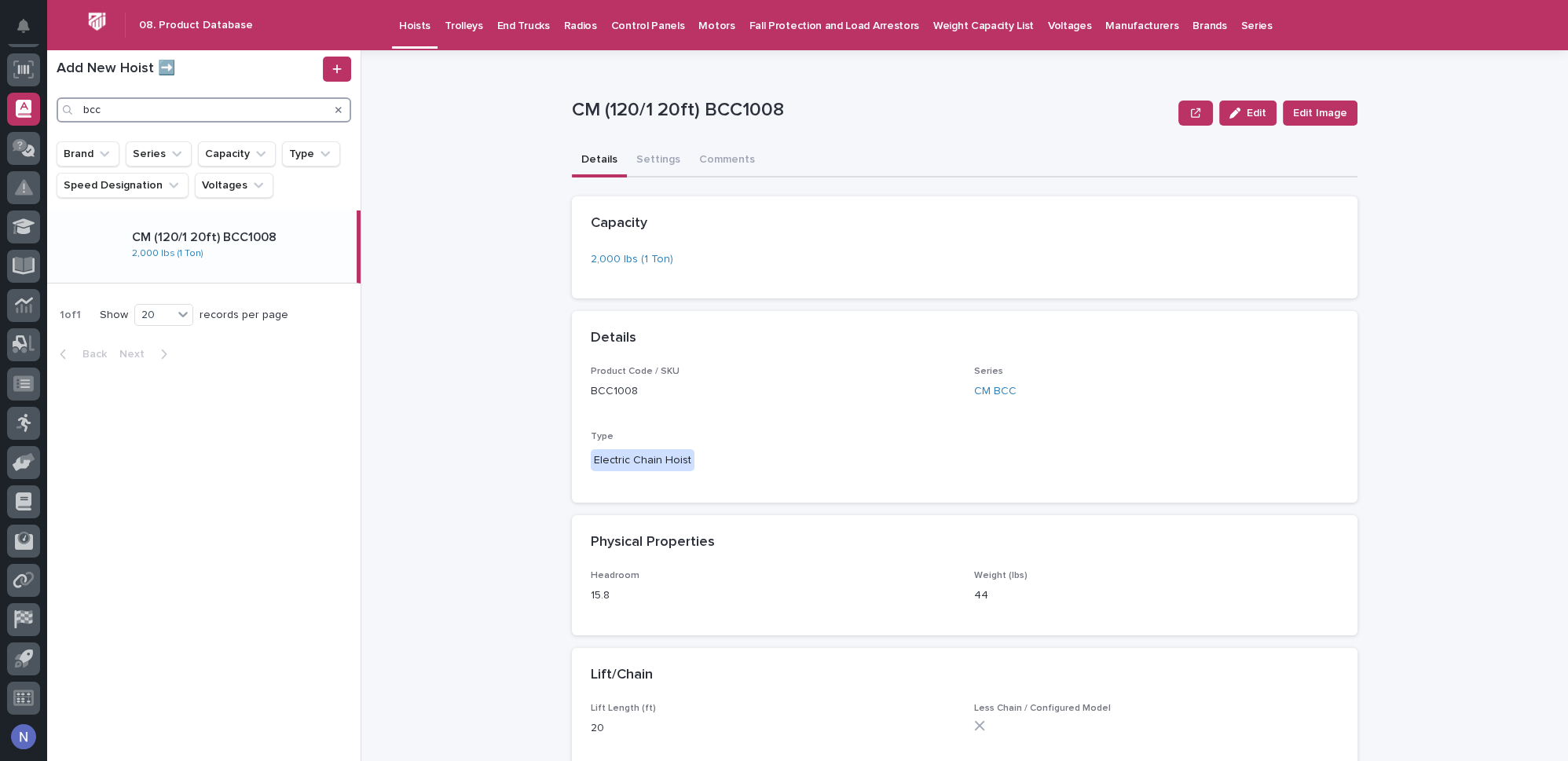
type input "bcc"
click at [265, 248] on div "CM (120/1 20ft) BCC1008 2,000 lbs (1 Ton)" at bounding box center [238, 246] width 238 height 45
click at [1244, 121] on button "Edit" at bounding box center [1248, 113] width 57 height 25
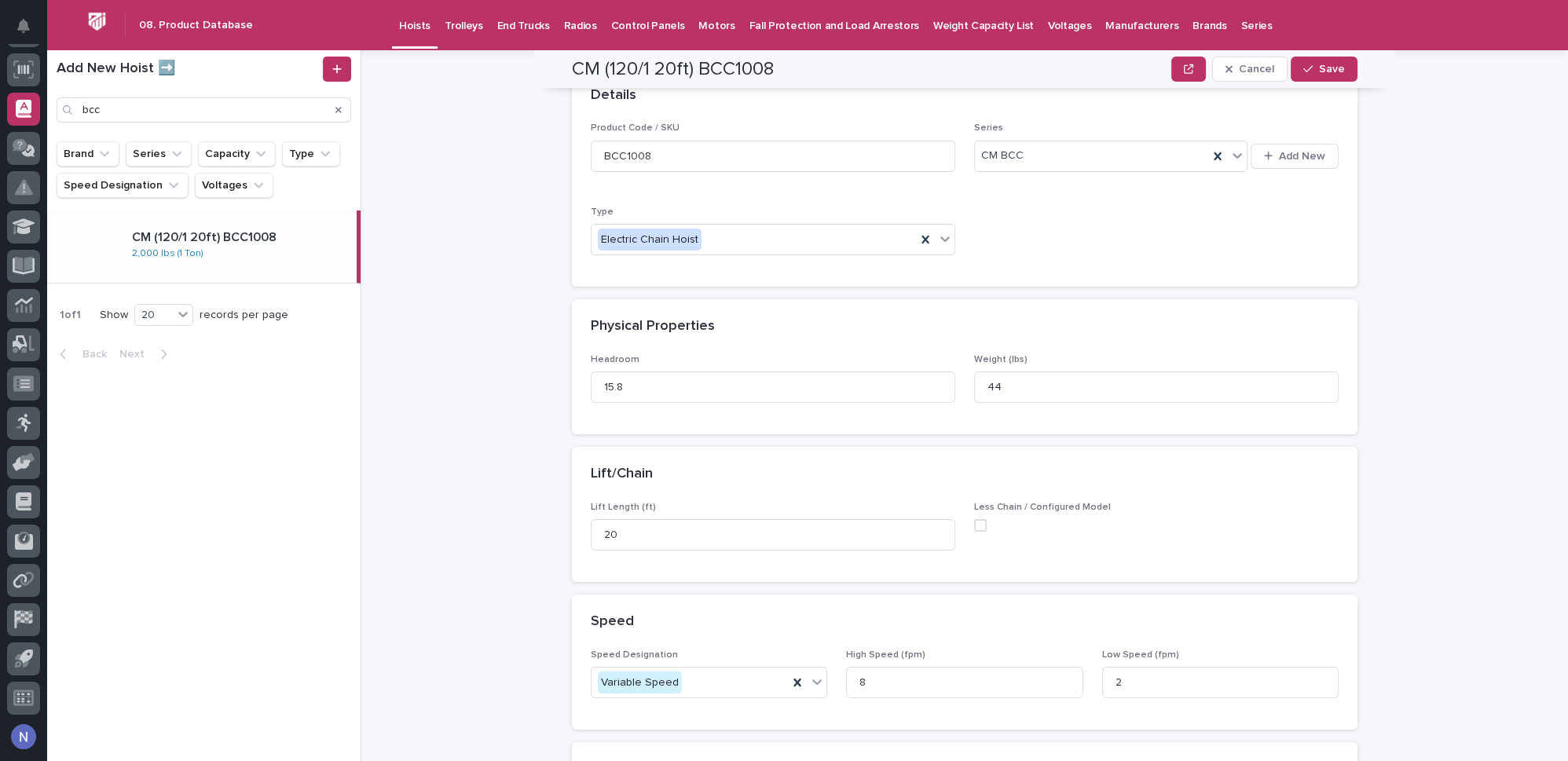
scroll to position [398, 0]
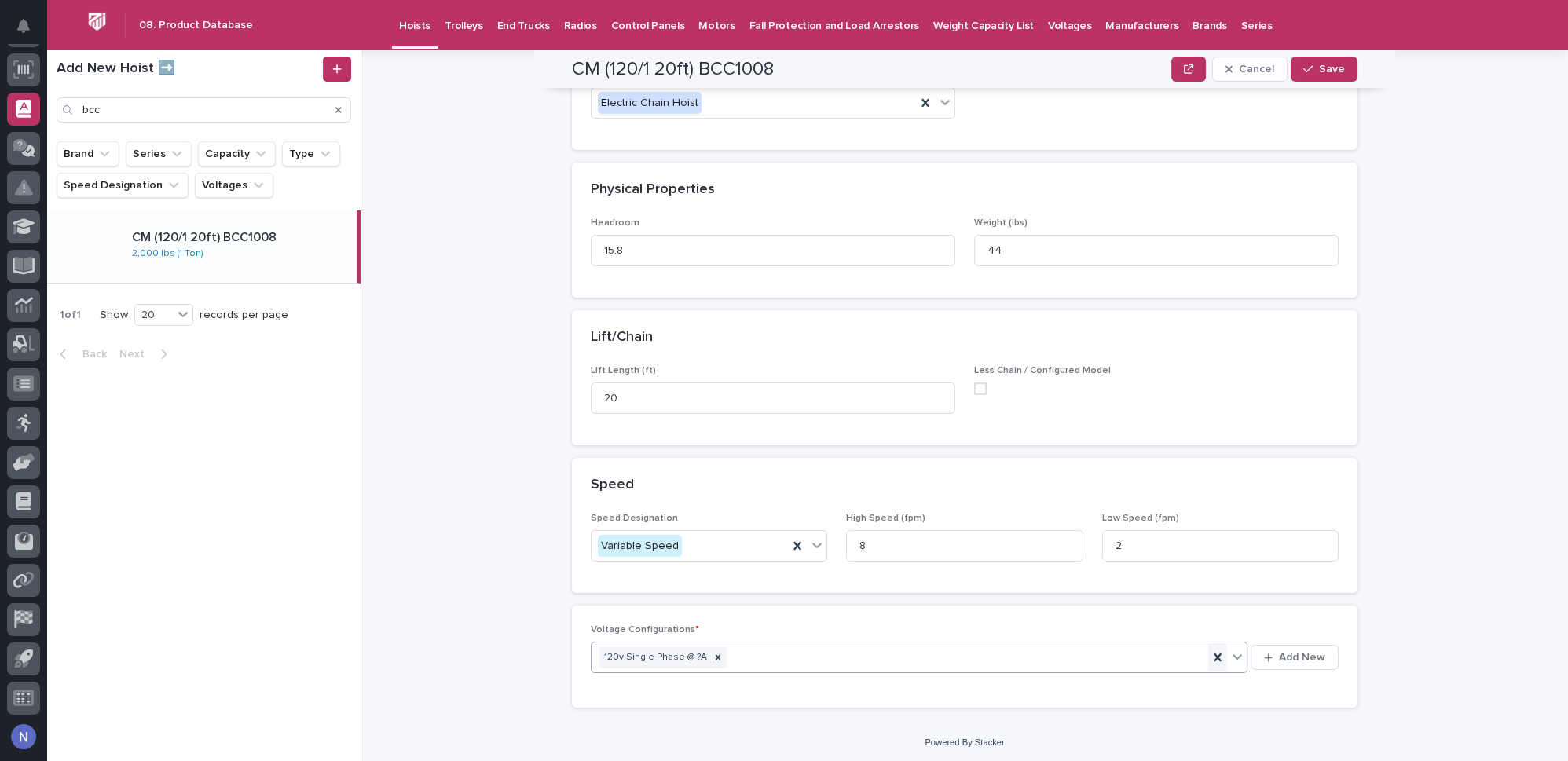
click at [1214, 655] on icon at bounding box center [1217, 657] width 7 height 8
click at [1279, 657] on span "Add New" at bounding box center [1302, 657] width 46 height 11
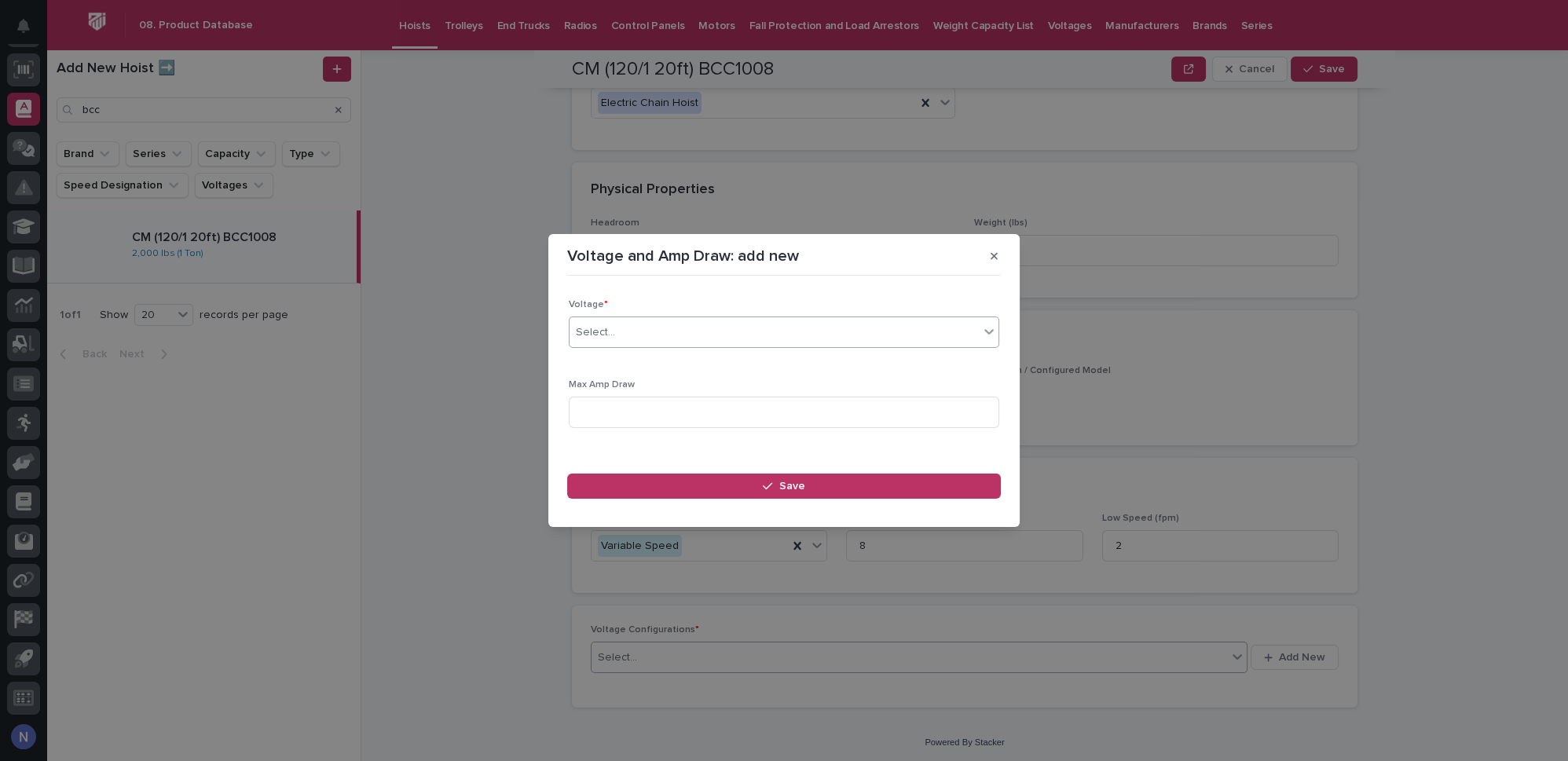
click at [843, 328] on div "Select..." at bounding box center [773, 332] width 409 height 26
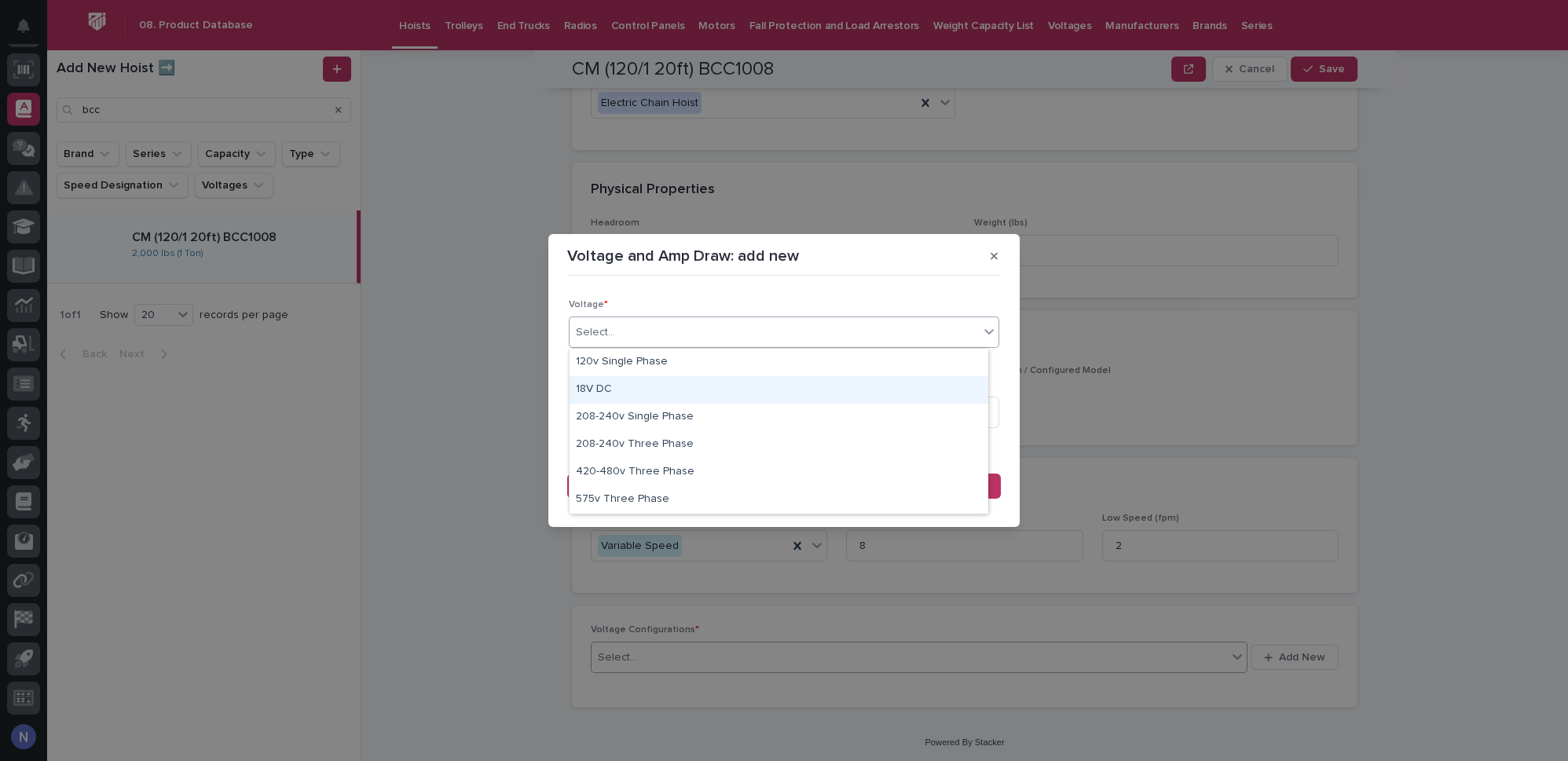
click at [703, 387] on div "18V DC" at bounding box center [778, 390] width 419 height 27
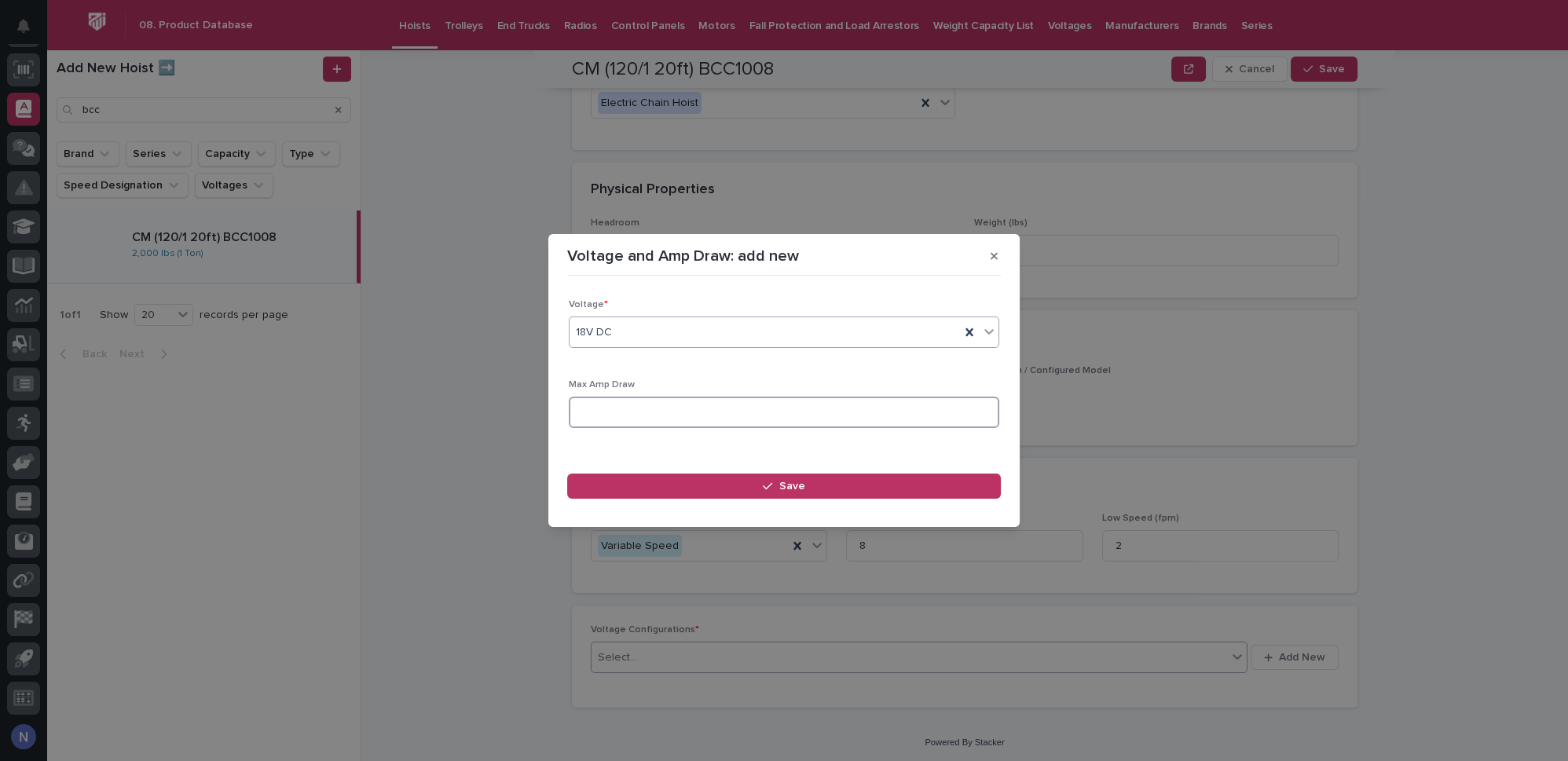
click at [675, 414] on input at bounding box center [784, 412] width 430 height 31
click at [677, 409] on input at bounding box center [784, 412] width 430 height 31
type input "32"
click at [675, 489] on button "Save" at bounding box center [784, 486] width 434 height 25
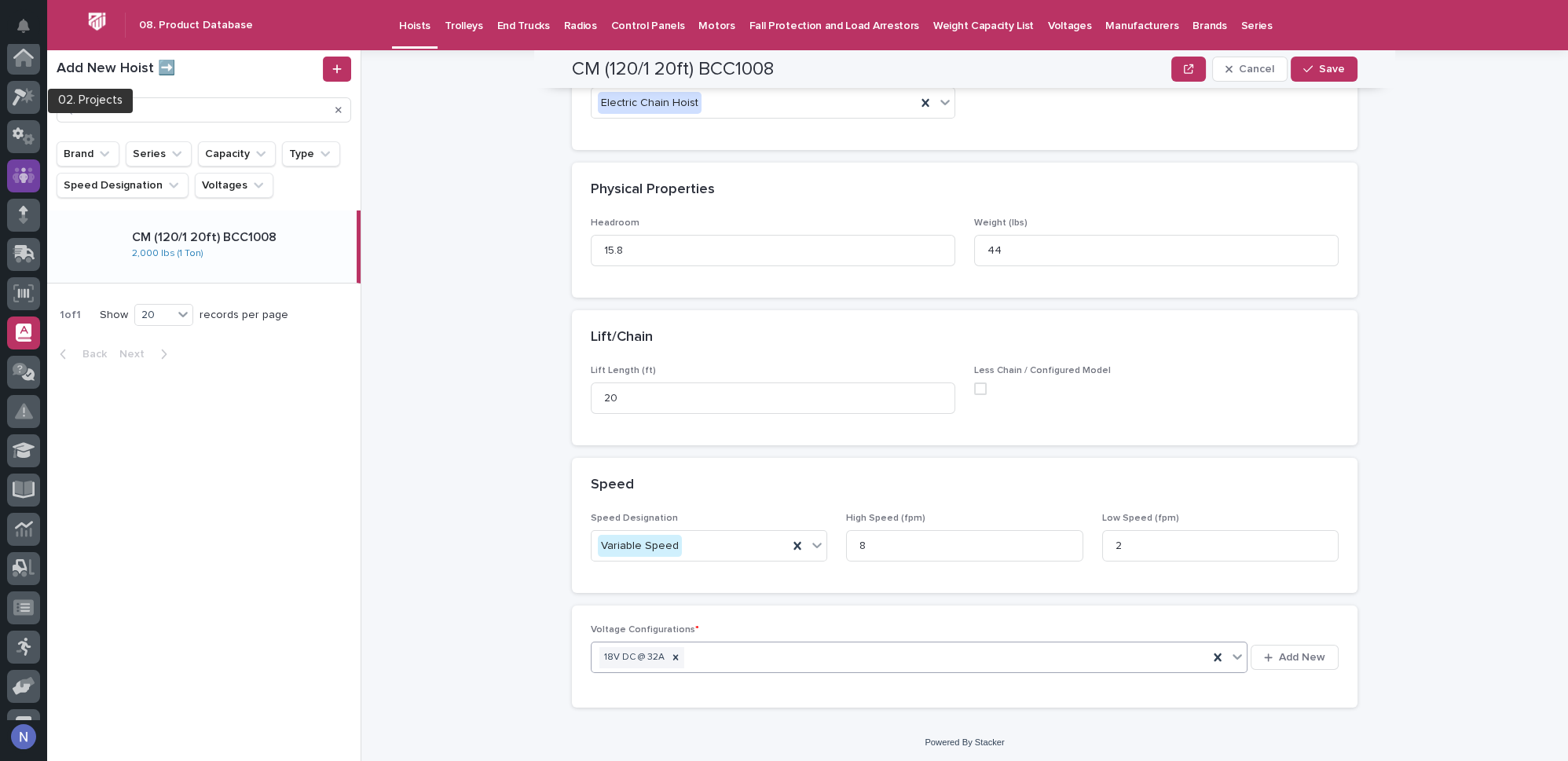
scroll to position [0, 0]
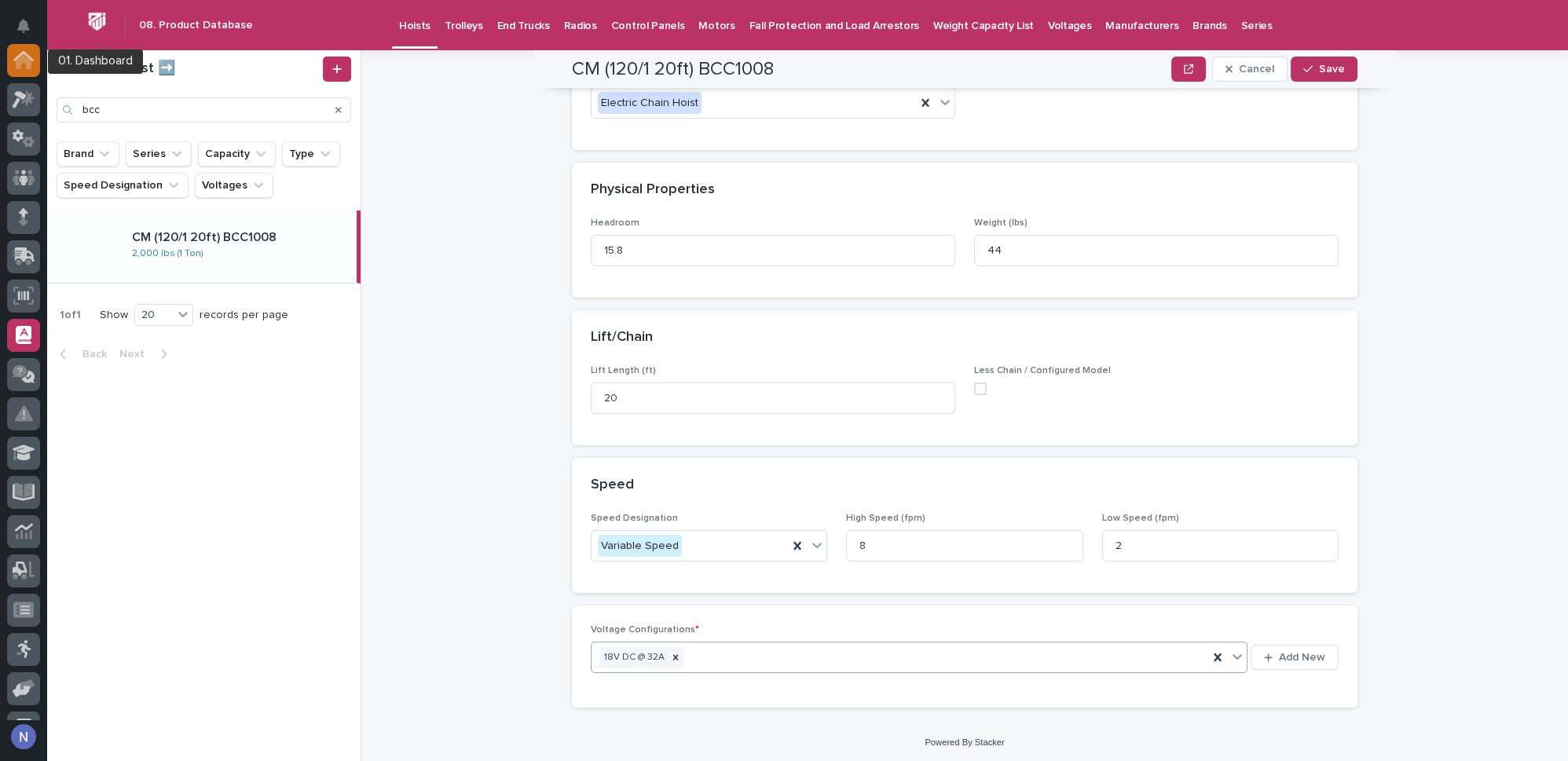
click at [34, 61] on div at bounding box center [23, 60] width 33 height 33
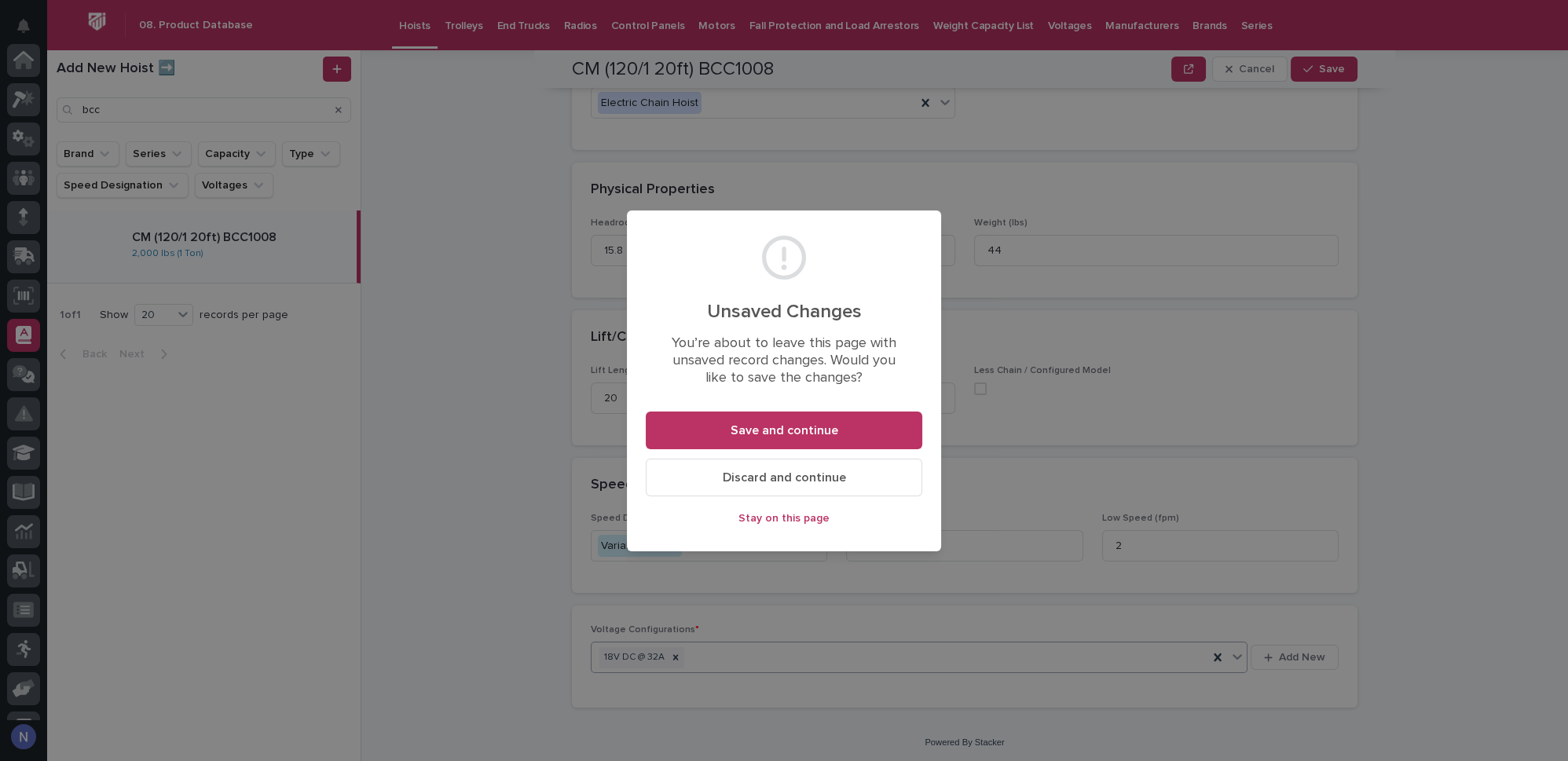
click at [785, 515] on span "Stay on this page" at bounding box center [784, 519] width 91 height 11
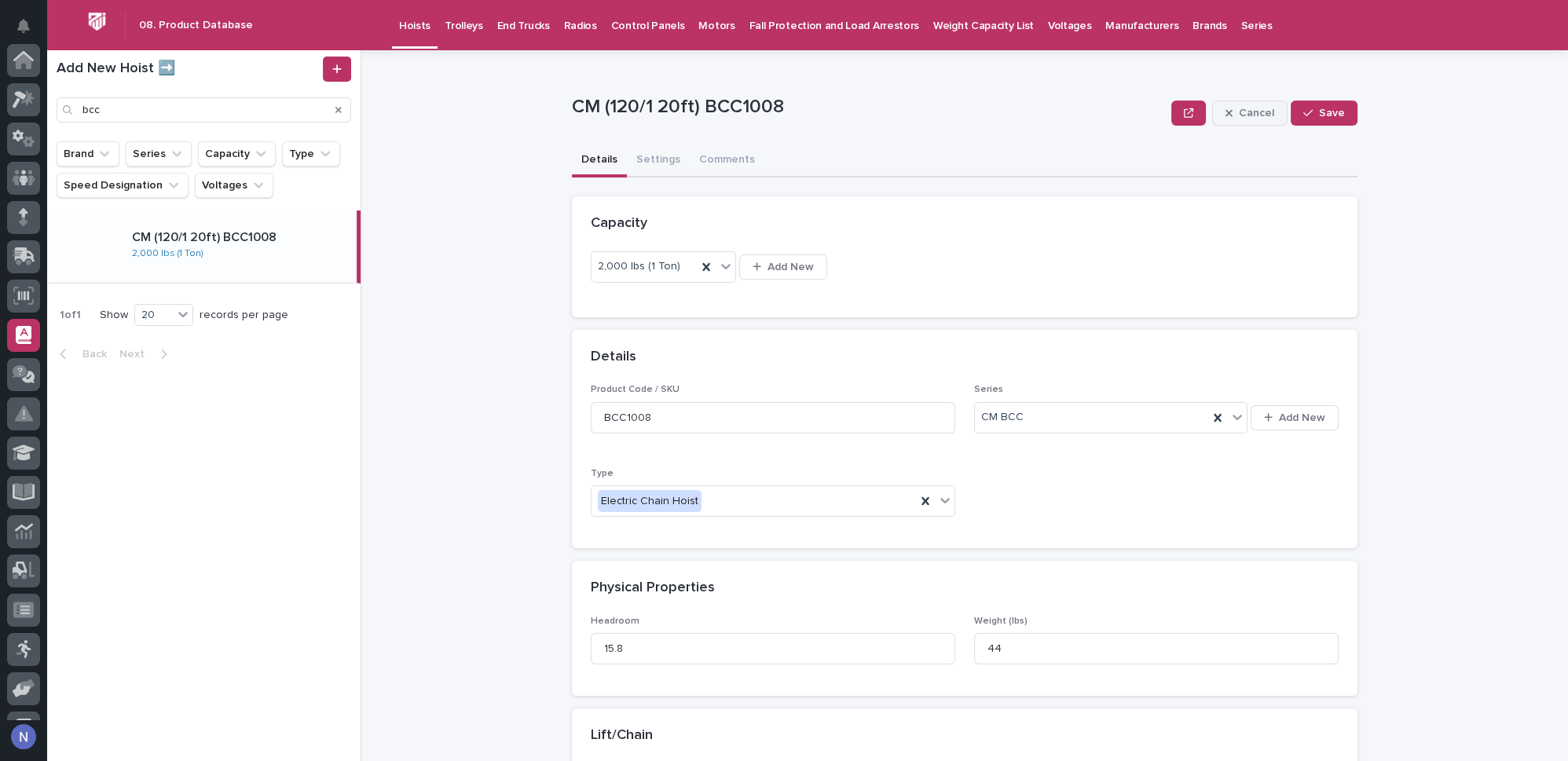
click at [1227, 114] on icon "button" at bounding box center [1228, 113] width 7 height 7
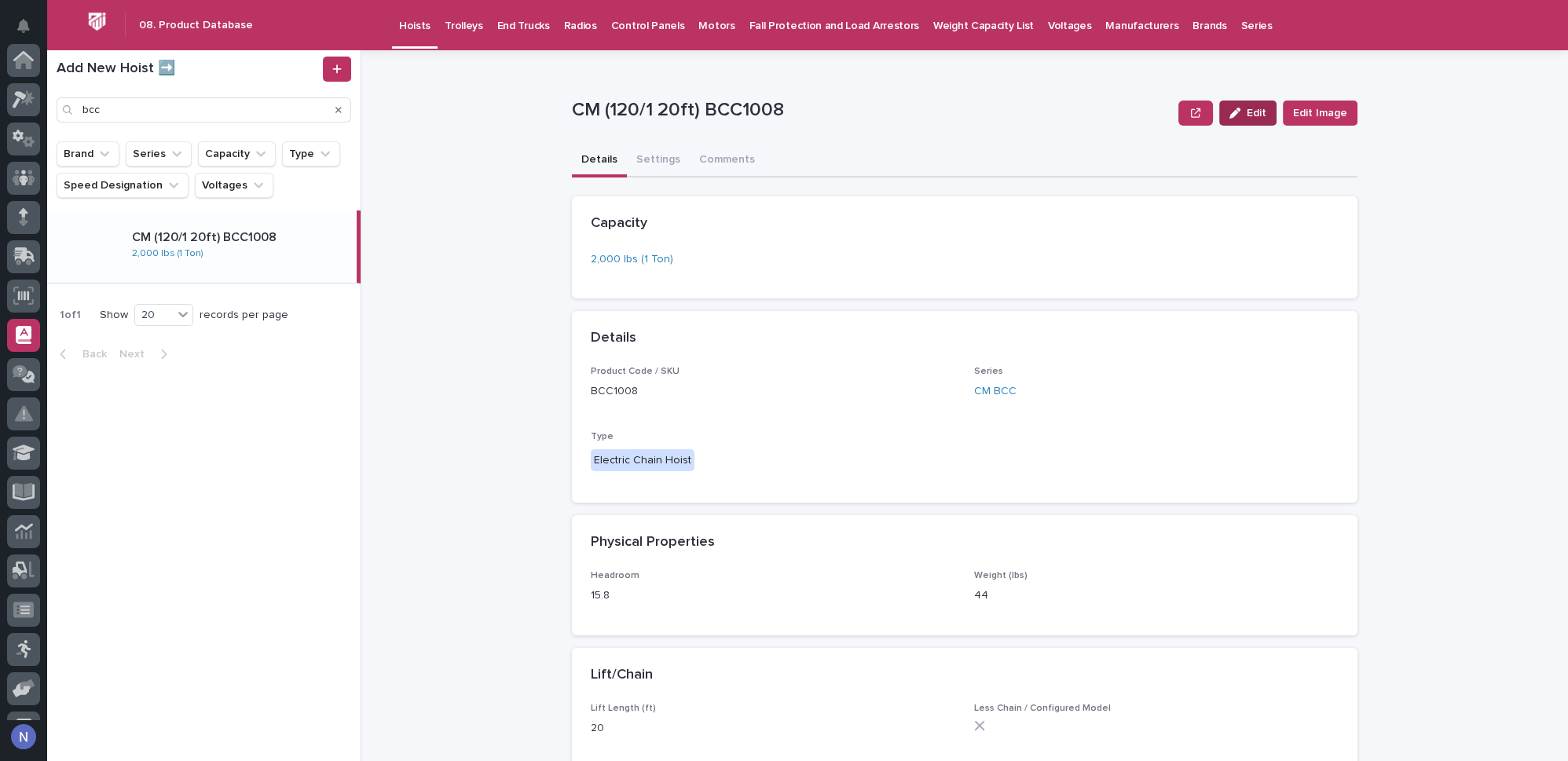
click at [1236, 114] on icon "button" at bounding box center [1235, 113] width 11 height 11
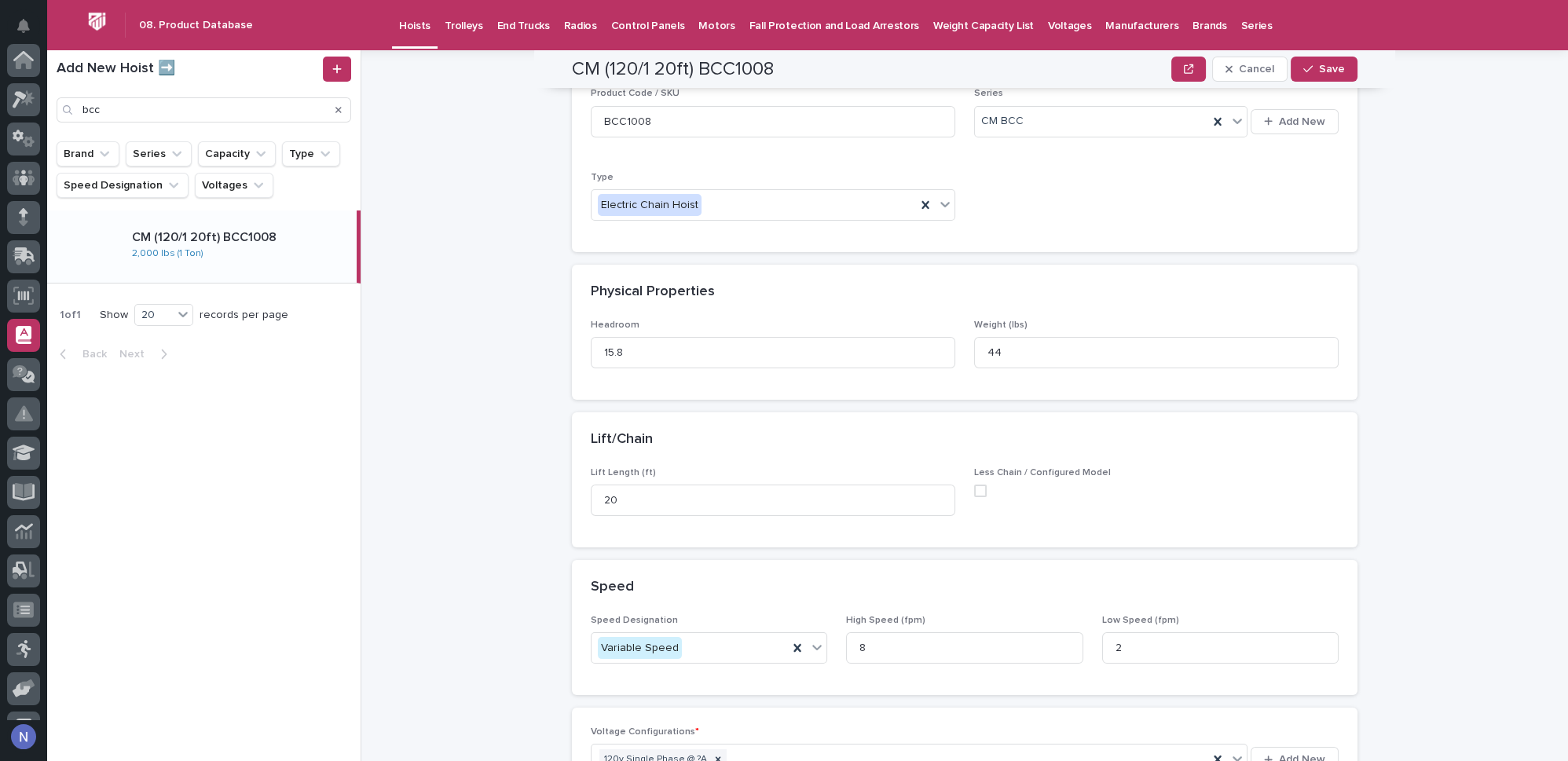
scroll to position [398, 0]
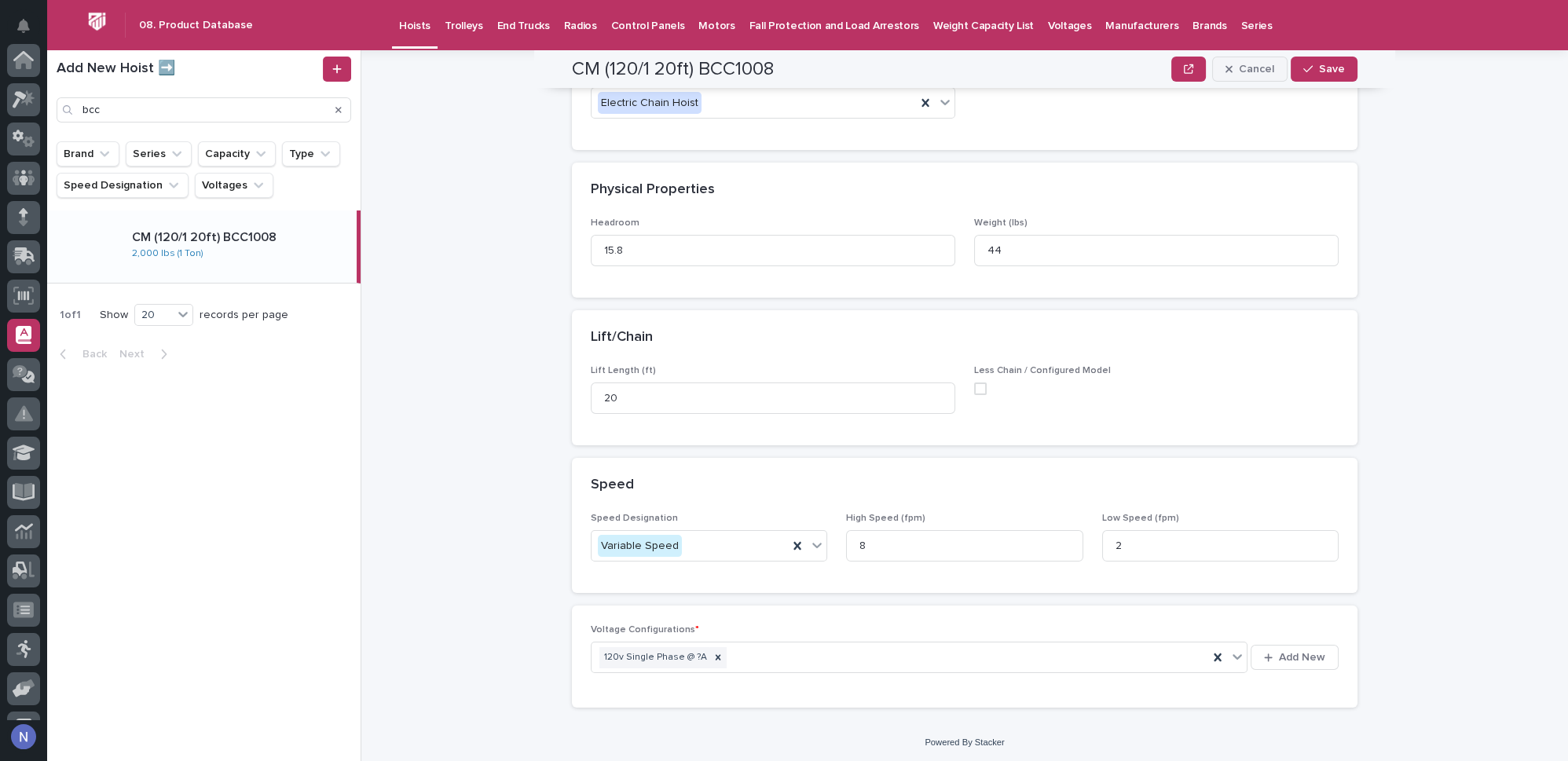
click at [1231, 75] on button "Cancel" at bounding box center [1250, 69] width 76 height 25
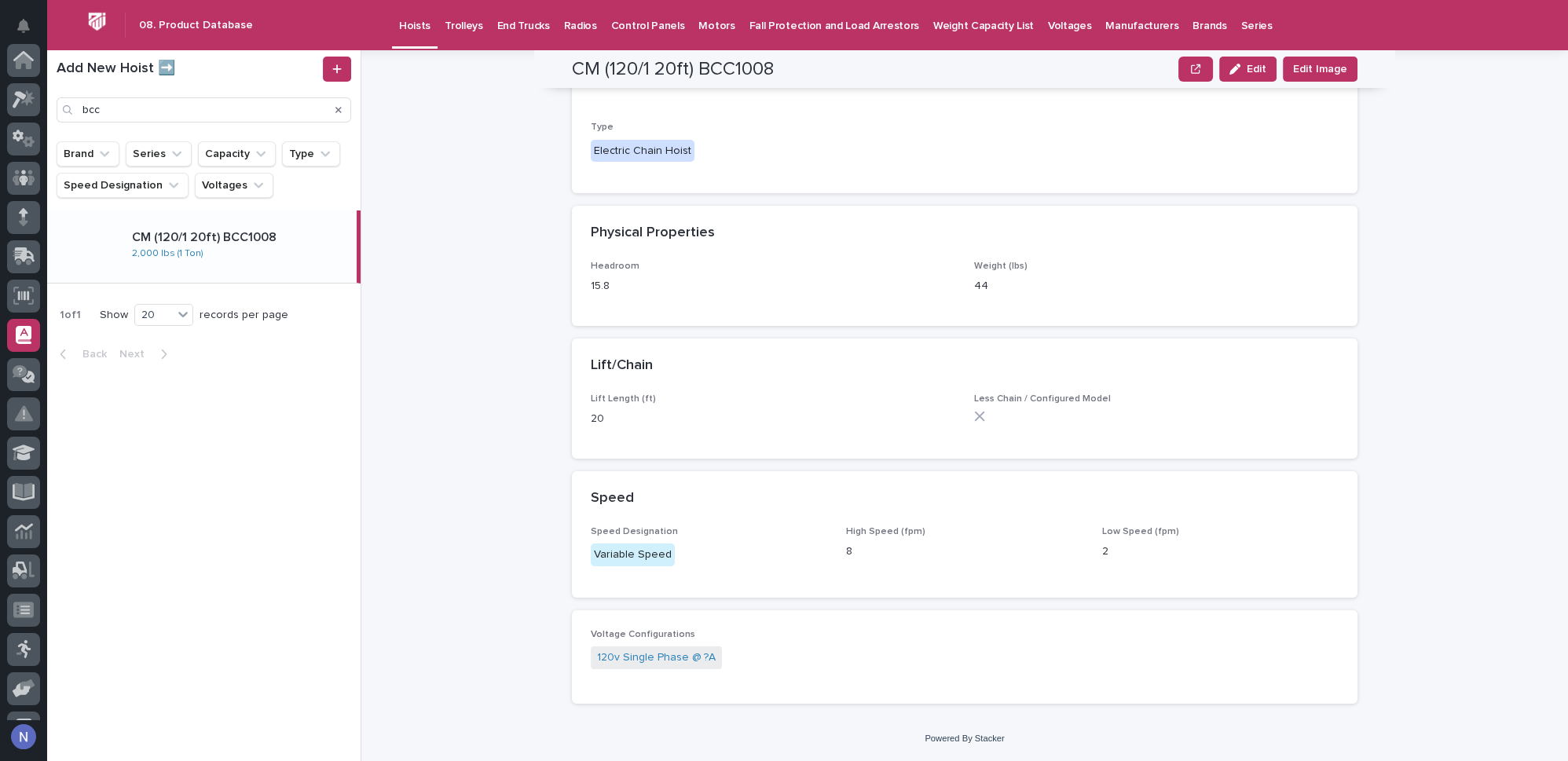
scroll to position [308, 0]
click at [334, 112] on div "Search" at bounding box center [339, 110] width 26 height 25
click at [343, 106] on div "Search" at bounding box center [339, 110] width 26 height 25
click at [333, 112] on div "Search" at bounding box center [339, 110] width 26 height 25
click at [340, 108] on icon "Search" at bounding box center [339, 110] width 6 height 6
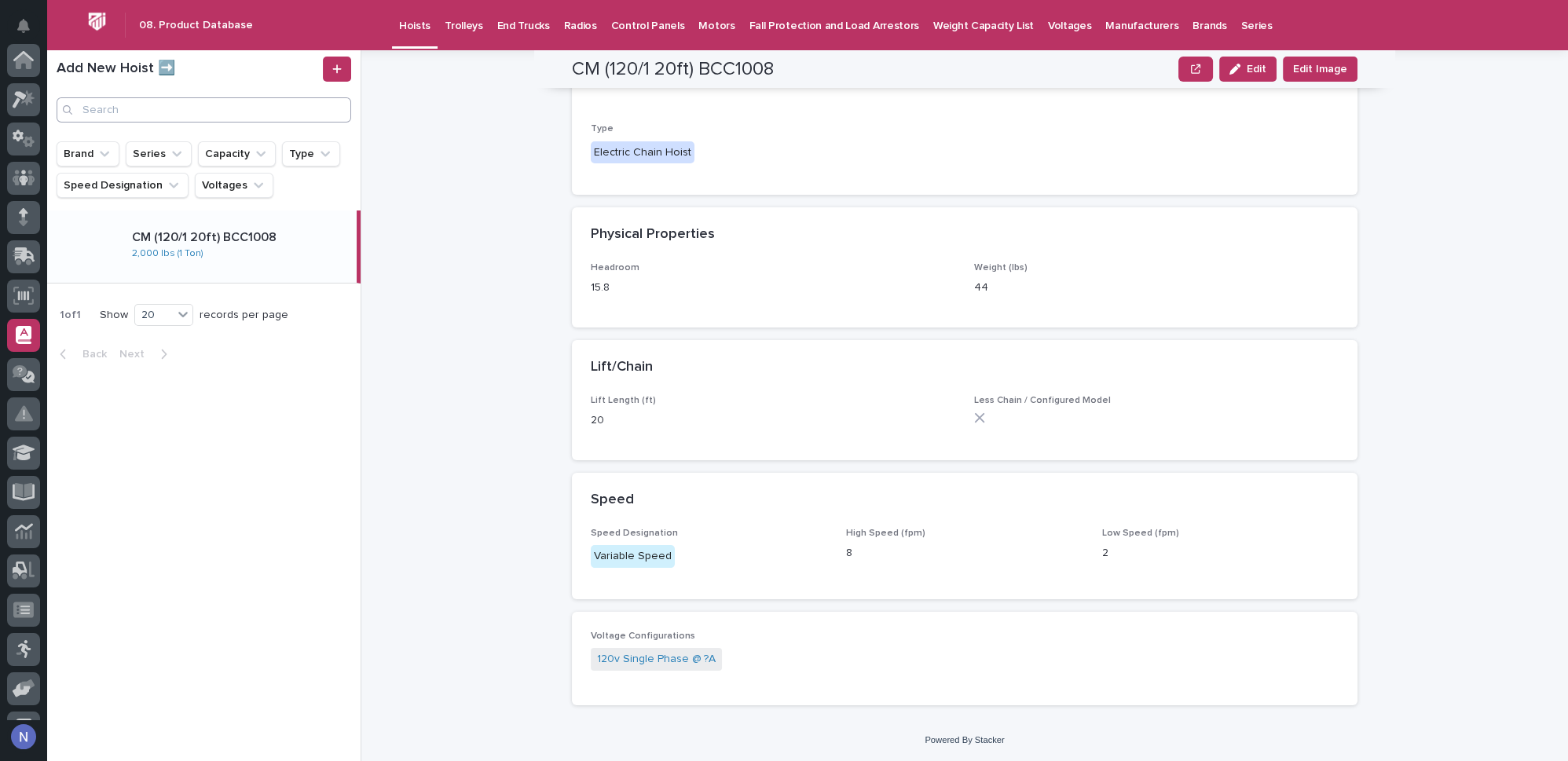
scroll to position [226, 0]
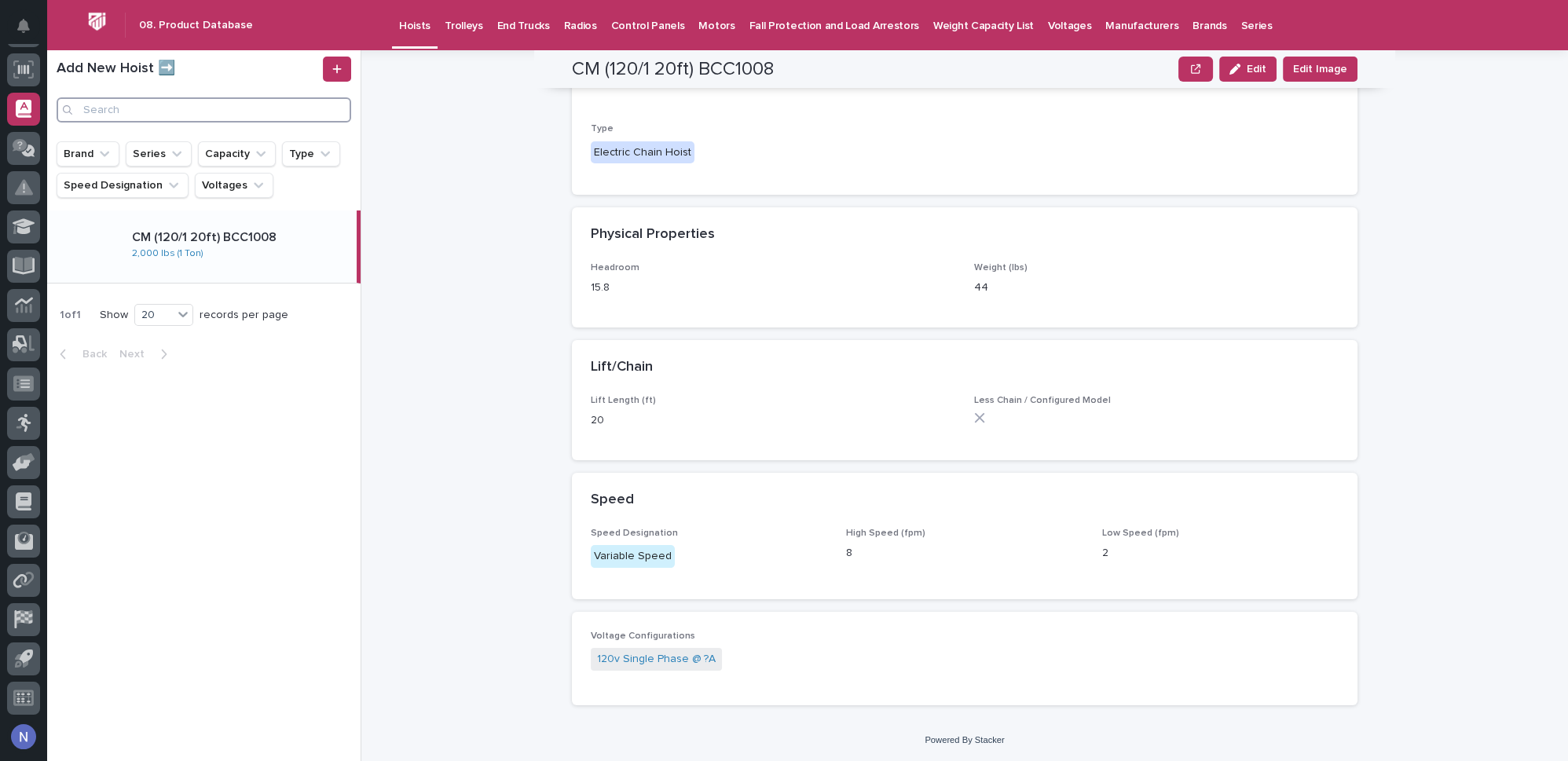
click at [227, 121] on input "Search" at bounding box center [204, 110] width 295 height 25
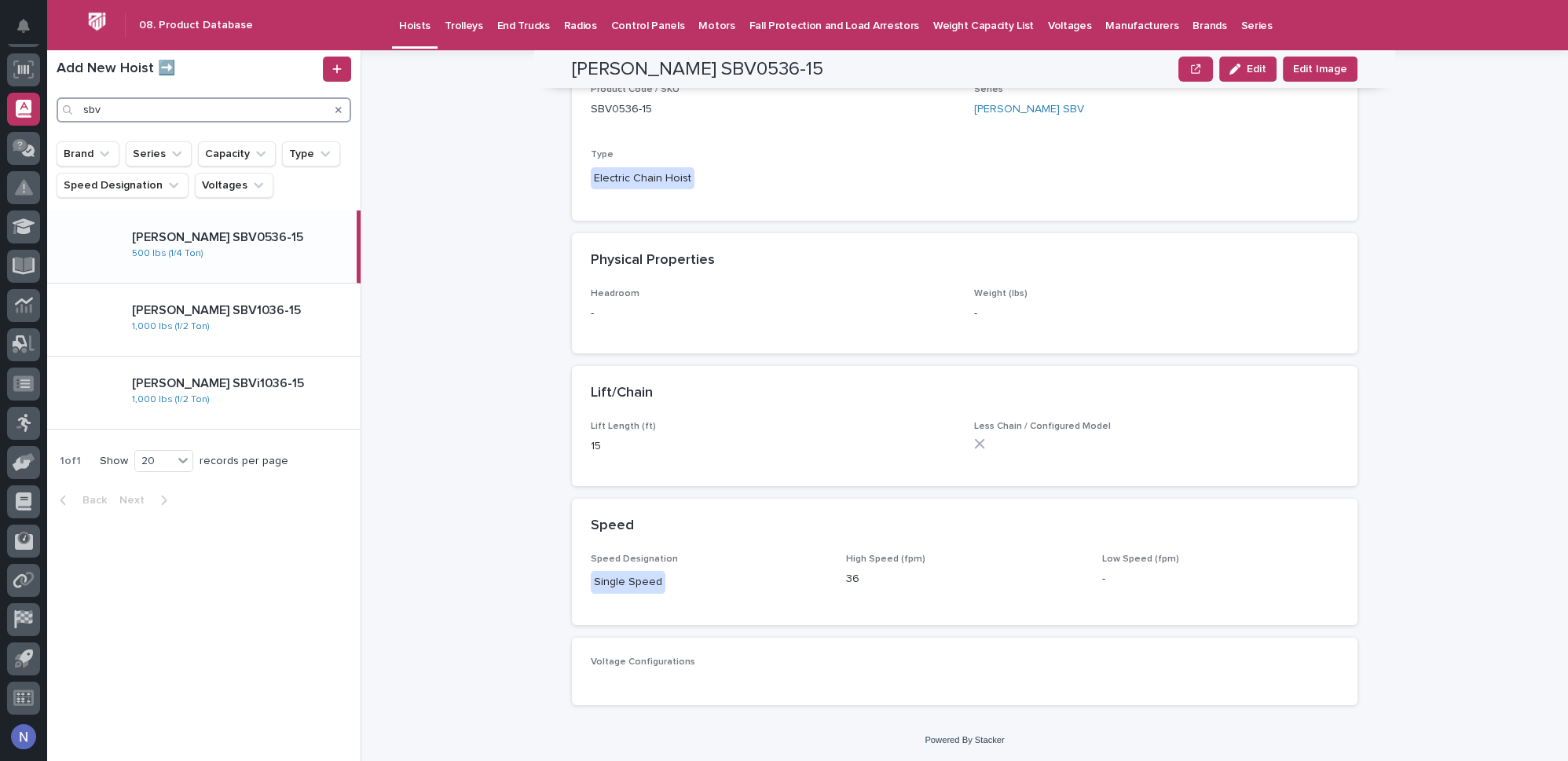
scroll to position [308, 0]
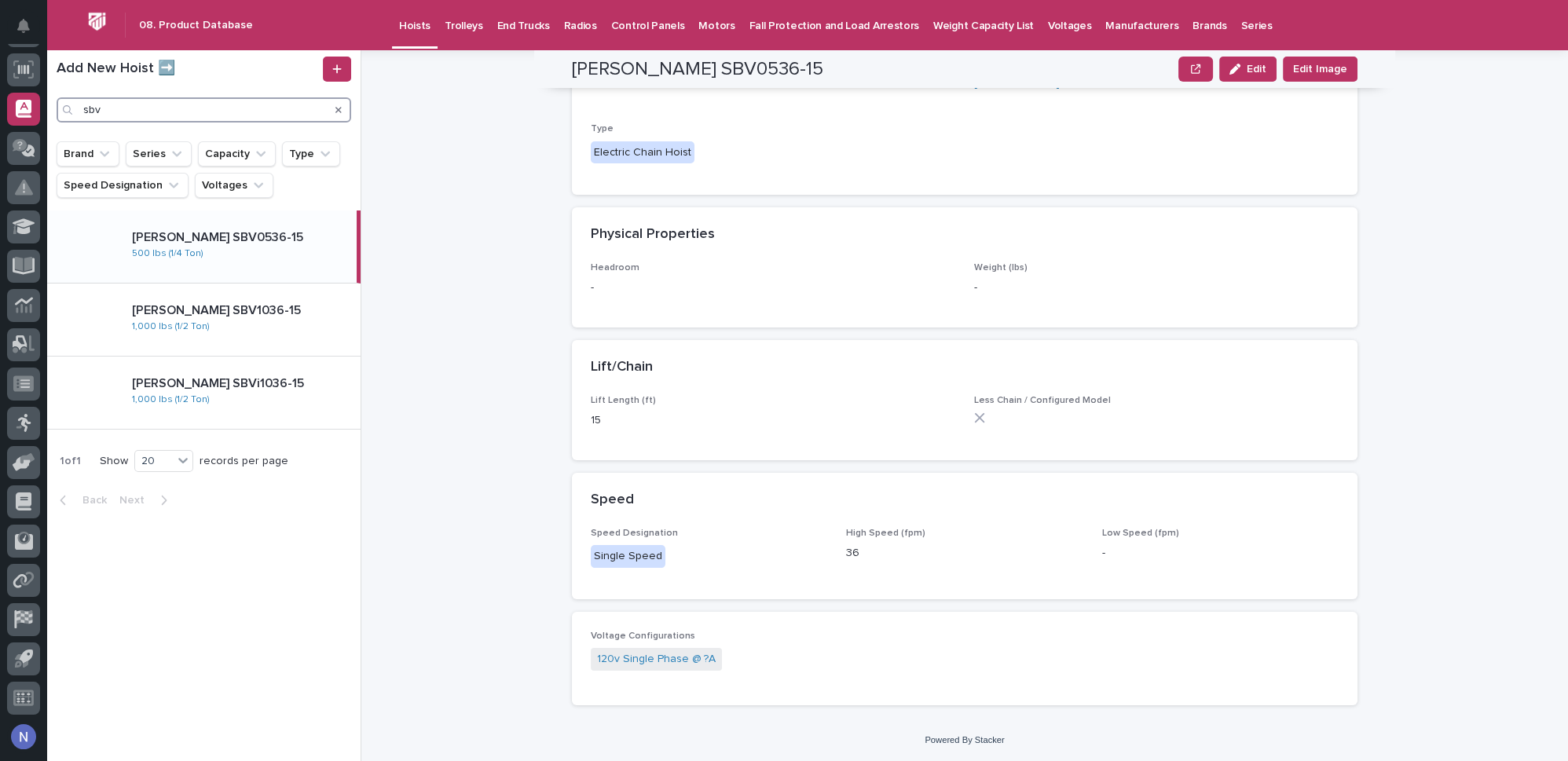
type input "sbv"
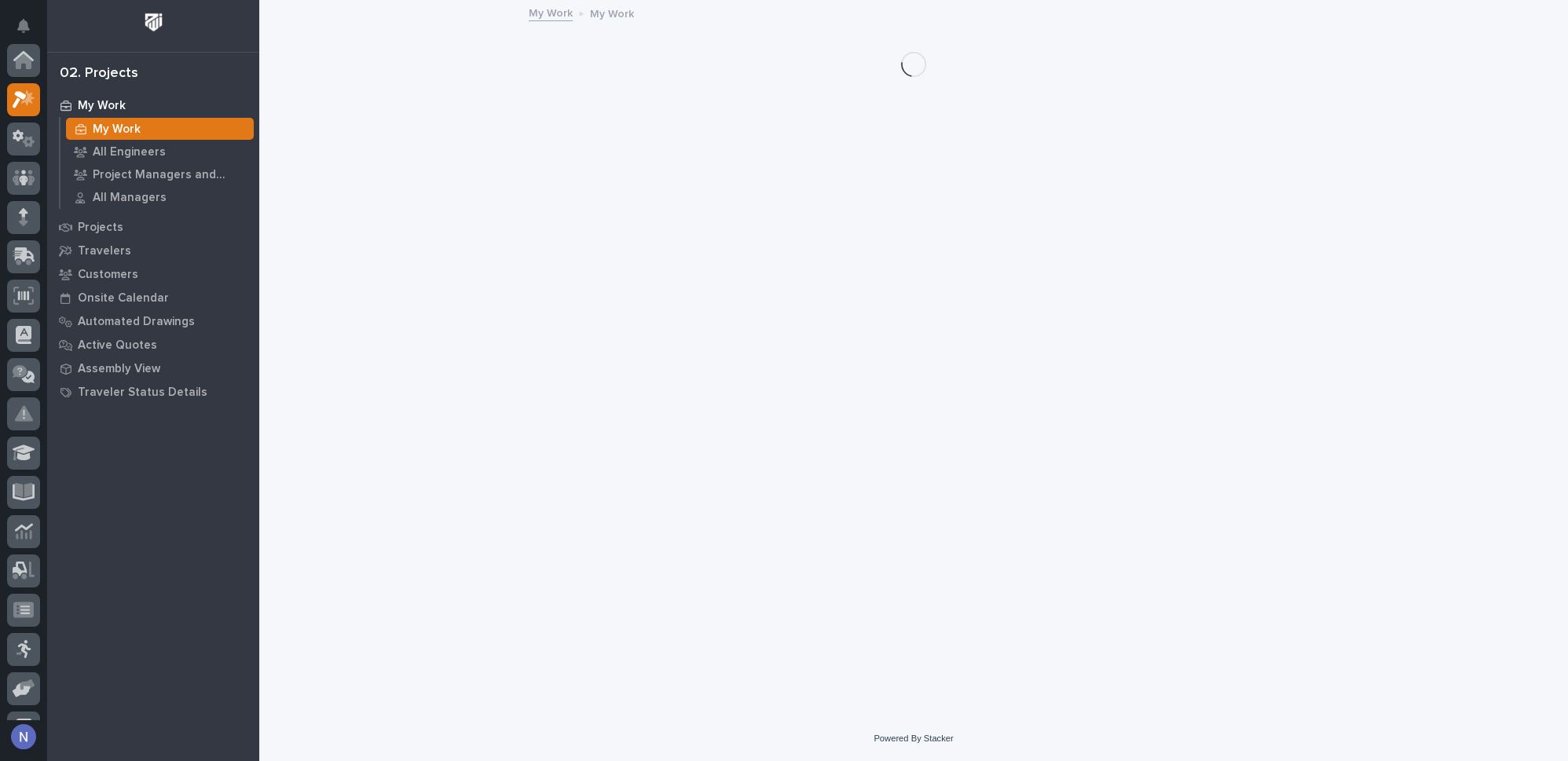
scroll to position [38, 0]
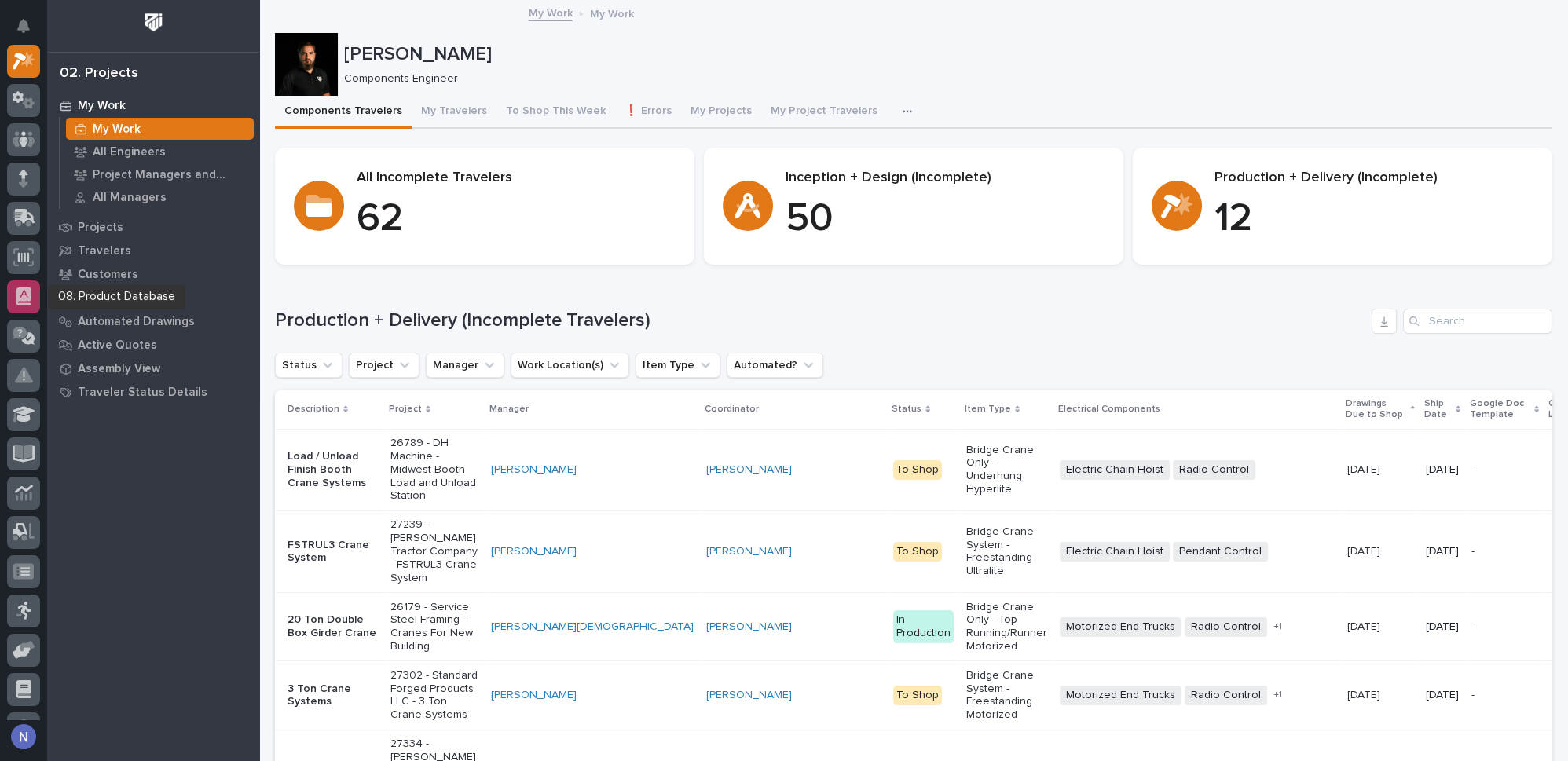
click at [24, 299] on icon at bounding box center [24, 296] width 16 height 18
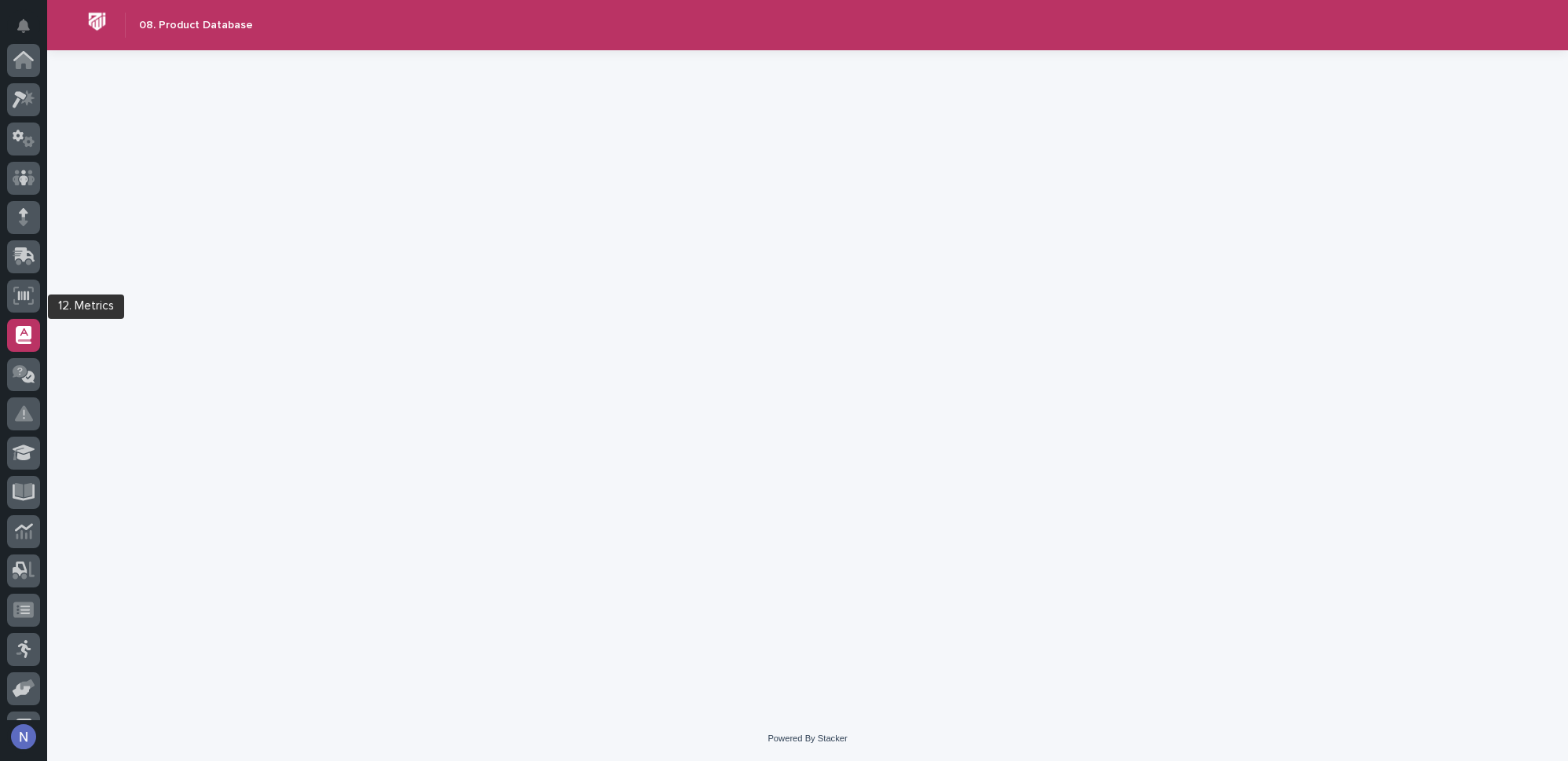
scroll to position [226, 0]
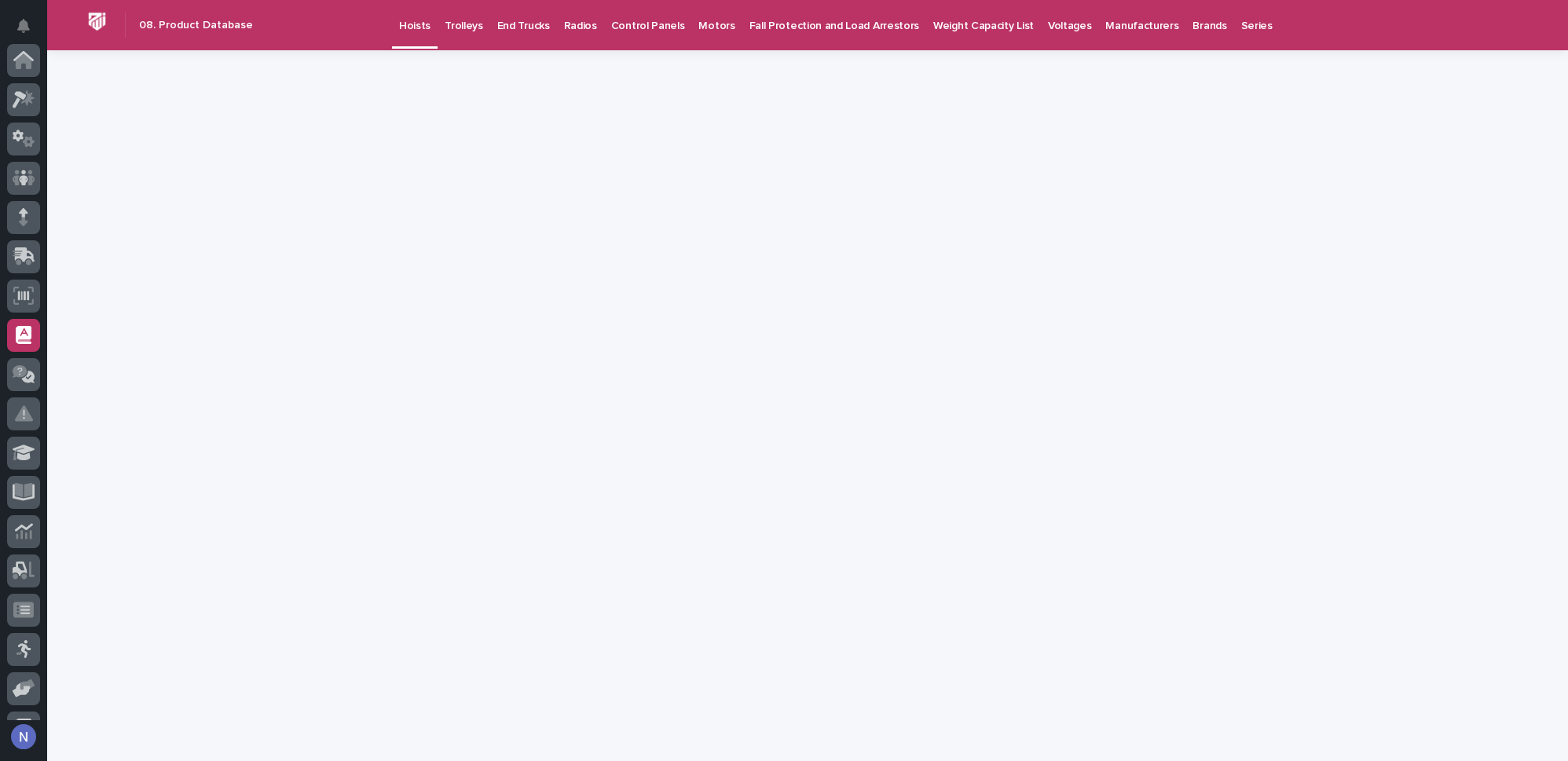
scroll to position [226, 0]
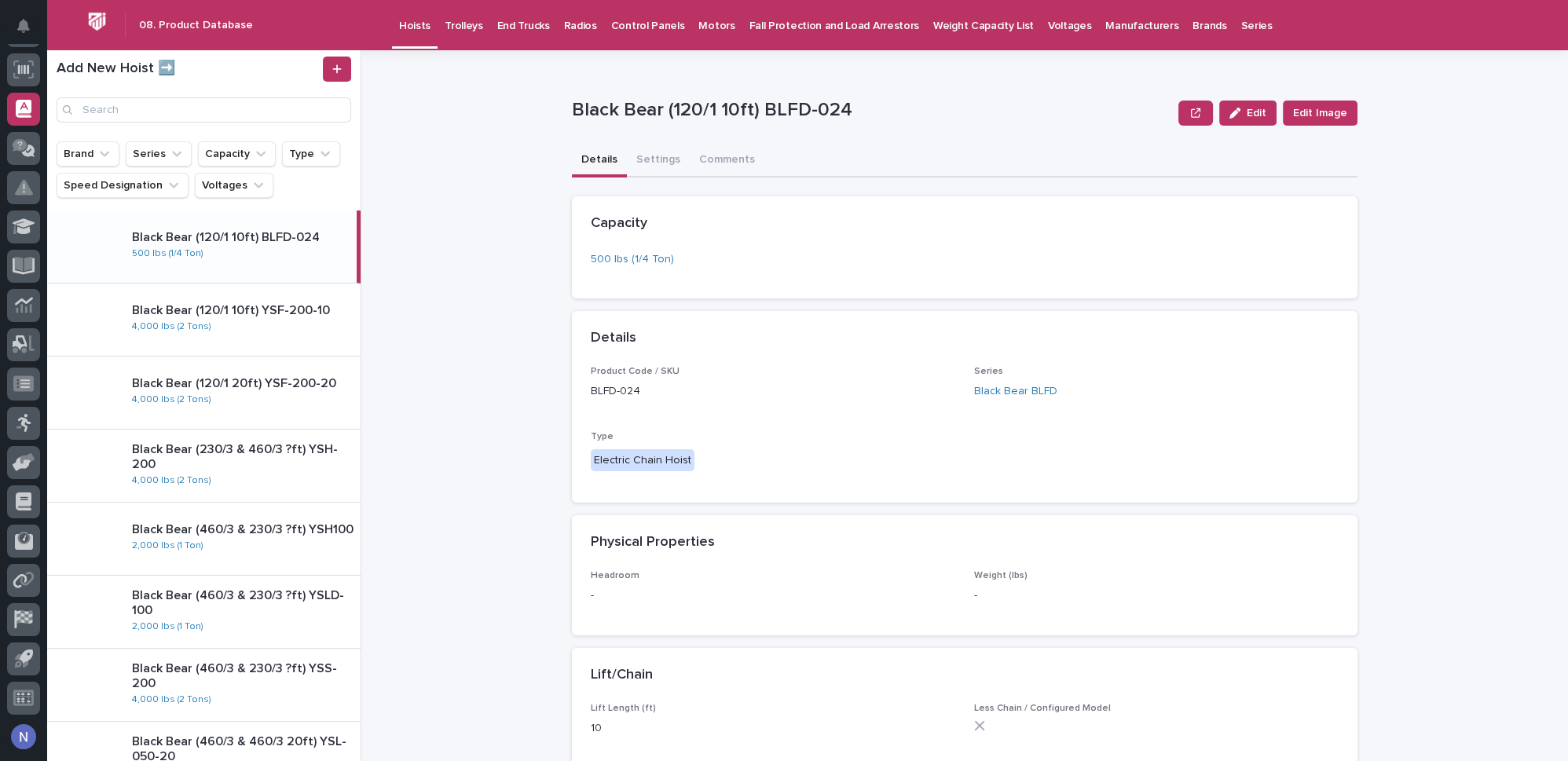
click at [497, 27] on p "End Trucks" at bounding box center [524, 16] width 53 height 33
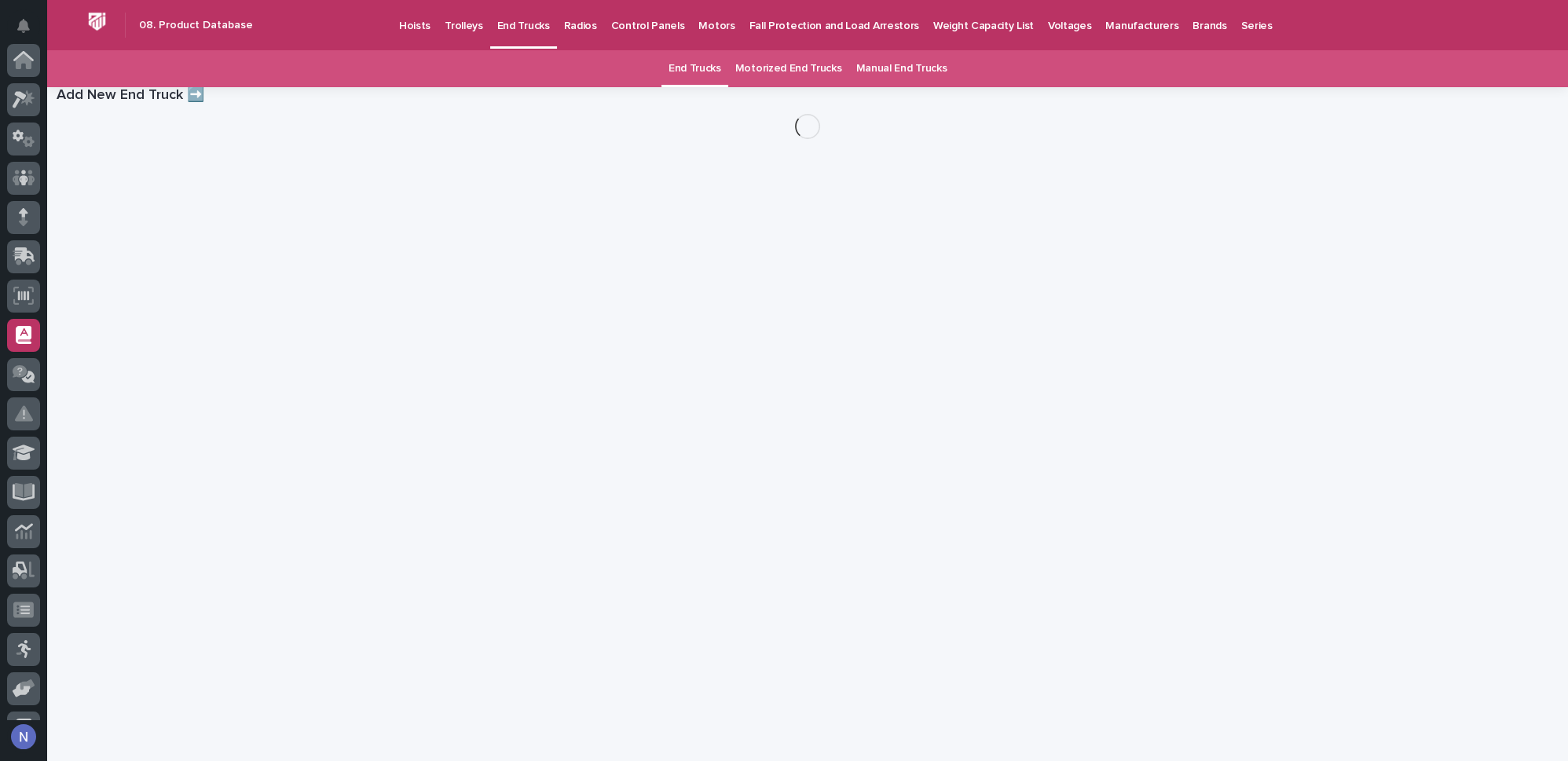
scroll to position [226, 0]
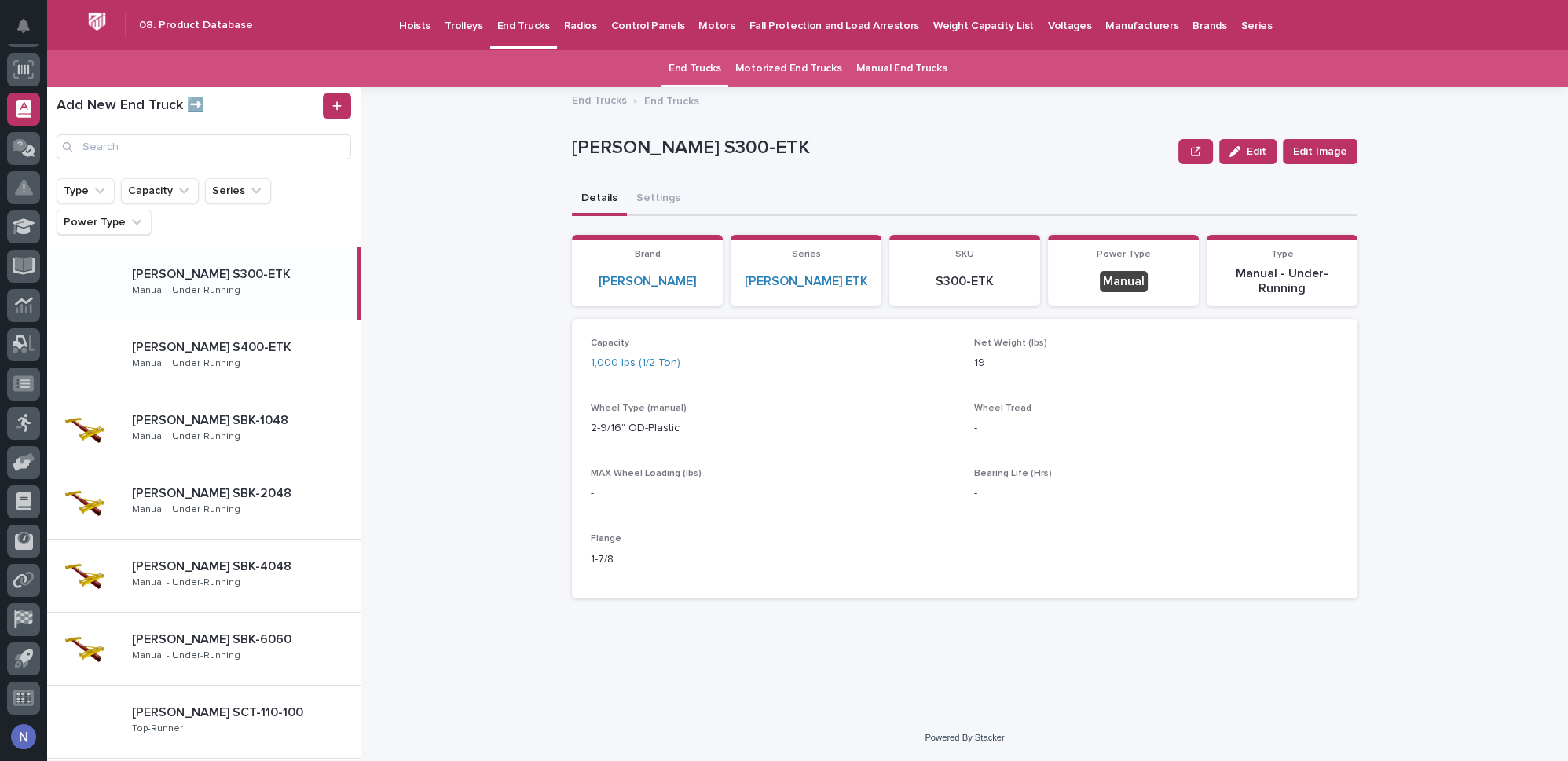
click at [843, 73] on link "Manual End Trucks" at bounding box center [901, 69] width 91 height 37
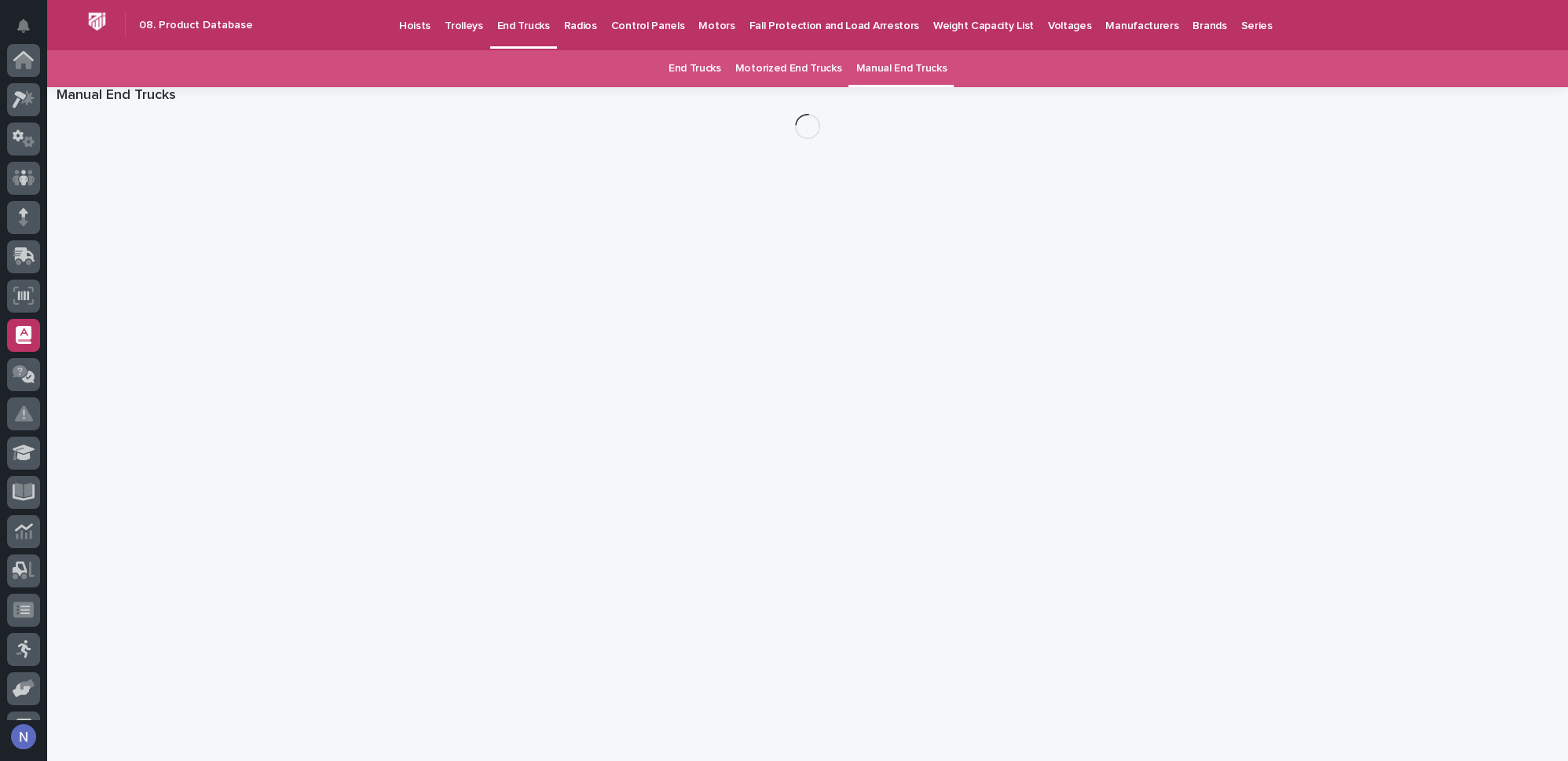
scroll to position [226, 0]
